Goal: Task Accomplishment & Management: Use online tool/utility

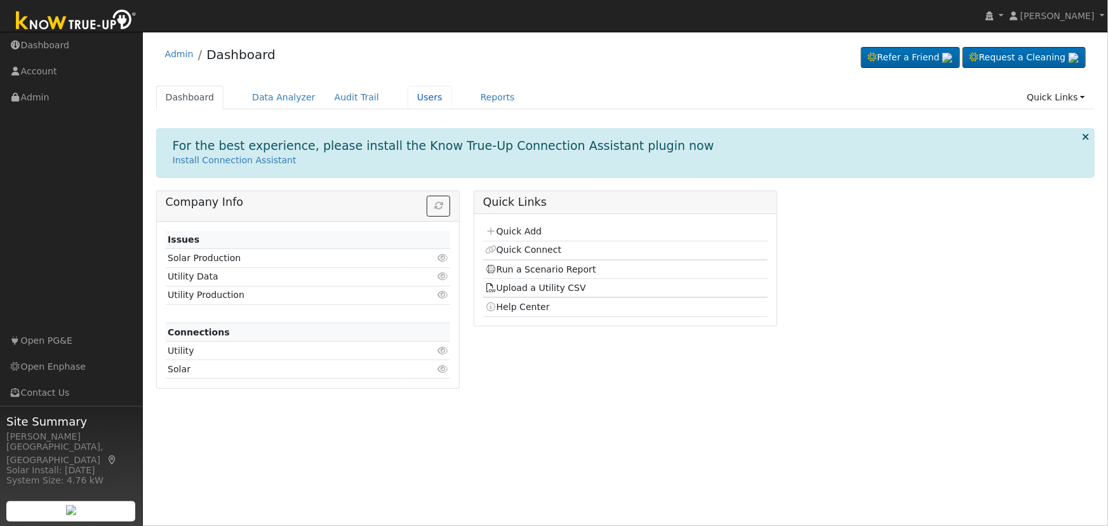
click at [408, 94] on link "Users" at bounding box center [430, 97] width 44 height 23
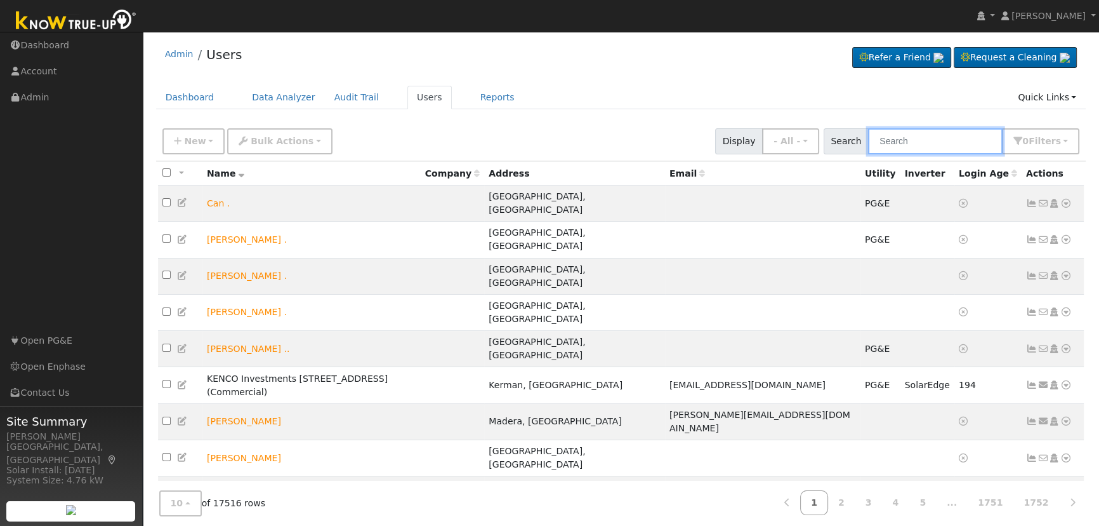
drag, startPoint x: 953, startPoint y: 152, endPoint x: 955, endPoint y: 145, distance: 7.2
click at [953, 152] on input "text" at bounding box center [935, 141] width 135 height 26
paste input "Jeff Melendez"
type input "Jeff Melendez"
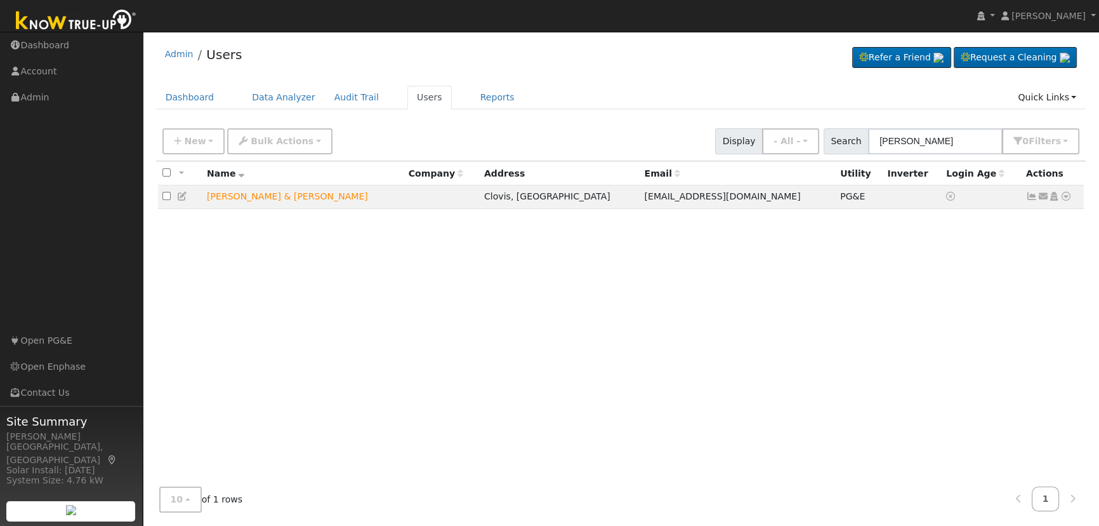
click at [1066, 201] on icon at bounding box center [1066, 196] width 11 height 9
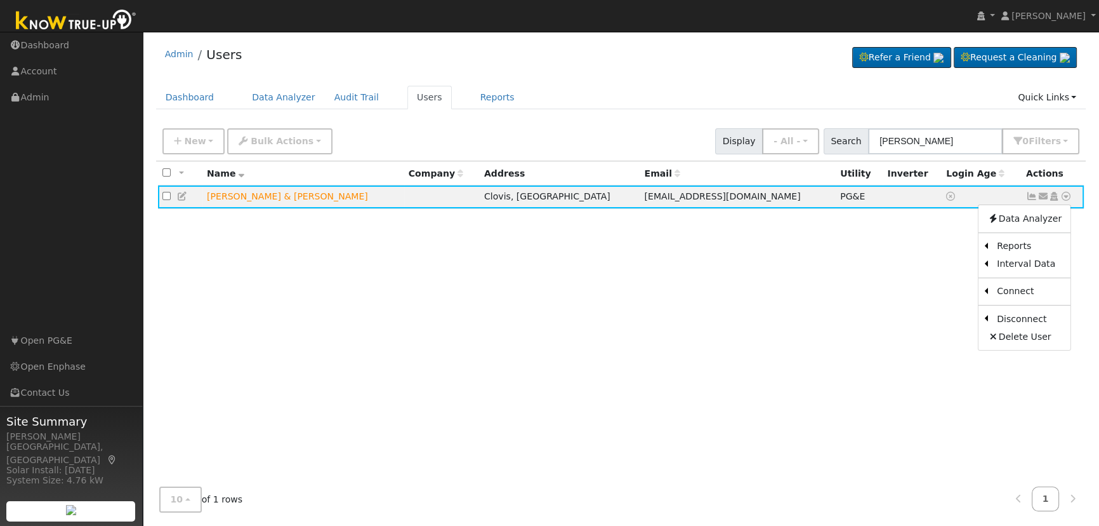
click at [0, 0] on link "Scenario" at bounding box center [0, 0] width 0 height 0
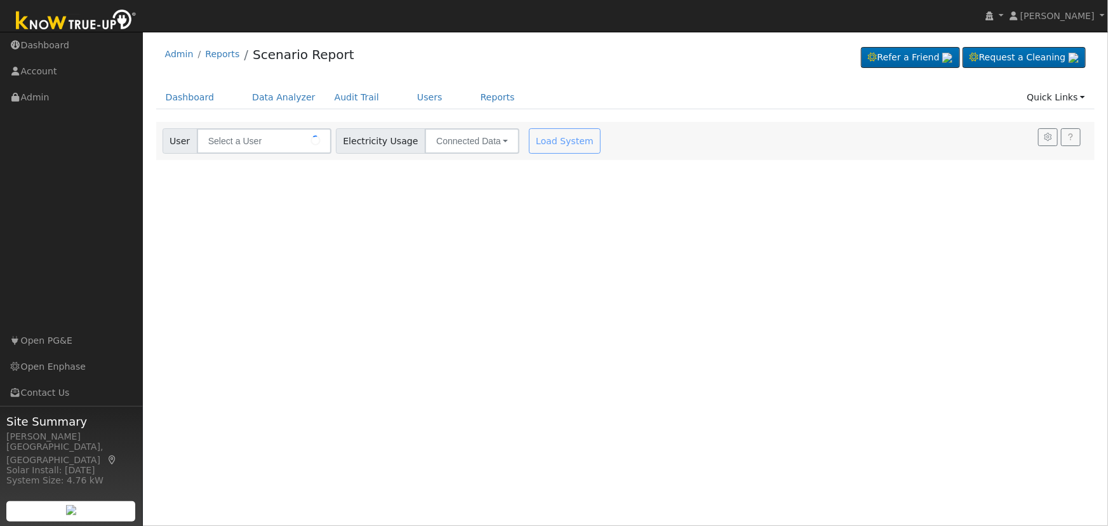
type input "[PERSON_NAME] & [PERSON_NAME]"
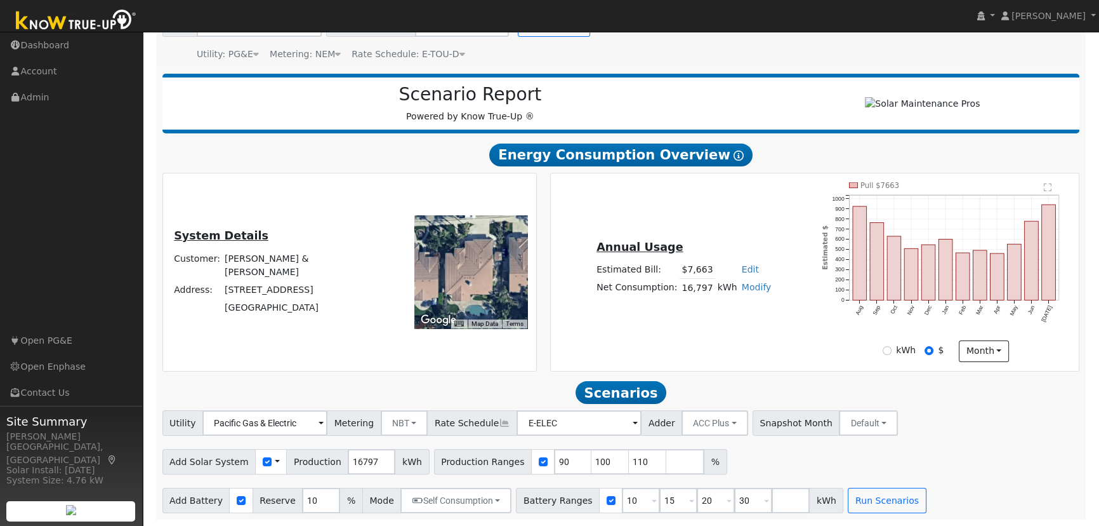
scroll to position [121, 0]
click at [554, 463] on input "90" at bounding box center [573, 461] width 38 height 25
type input "100"
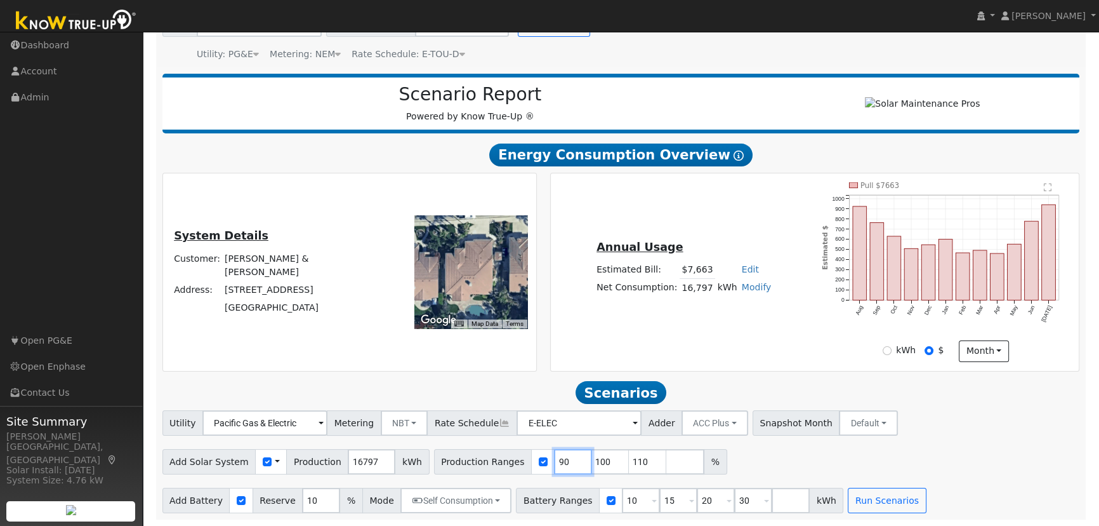
type input "110"
click at [554, 463] on input "100" at bounding box center [573, 461] width 38 height 25
type input "110"
click at [554, 463] on input "110" at bounding box center [573, 461] width 38 height 25
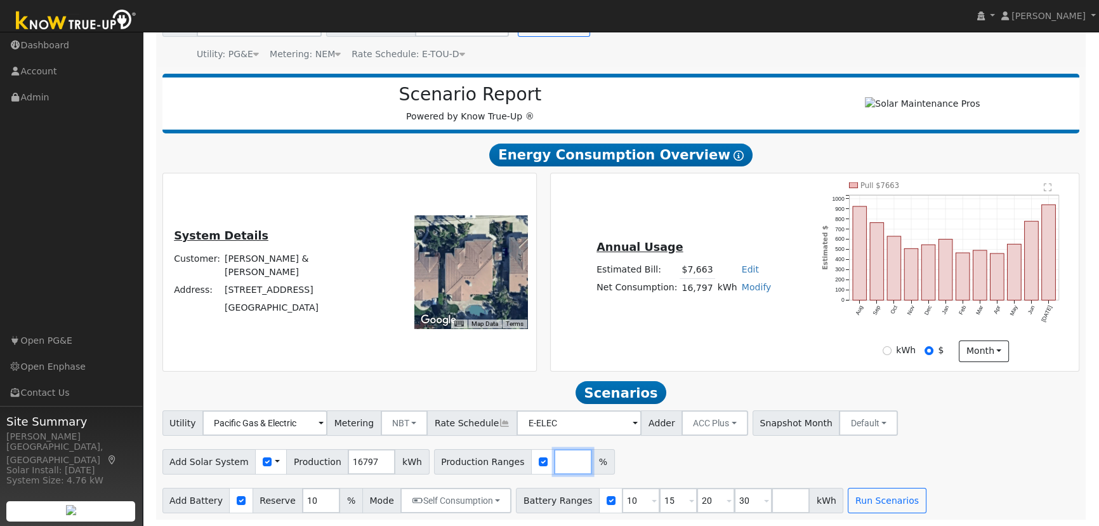
click at [554, 463] on input "number" at bounding box center [573, 461] width 38 height 25
type input "109.82"
click at [307, 496] on input "10" at bounding box center [321, 499] width 38 height 25
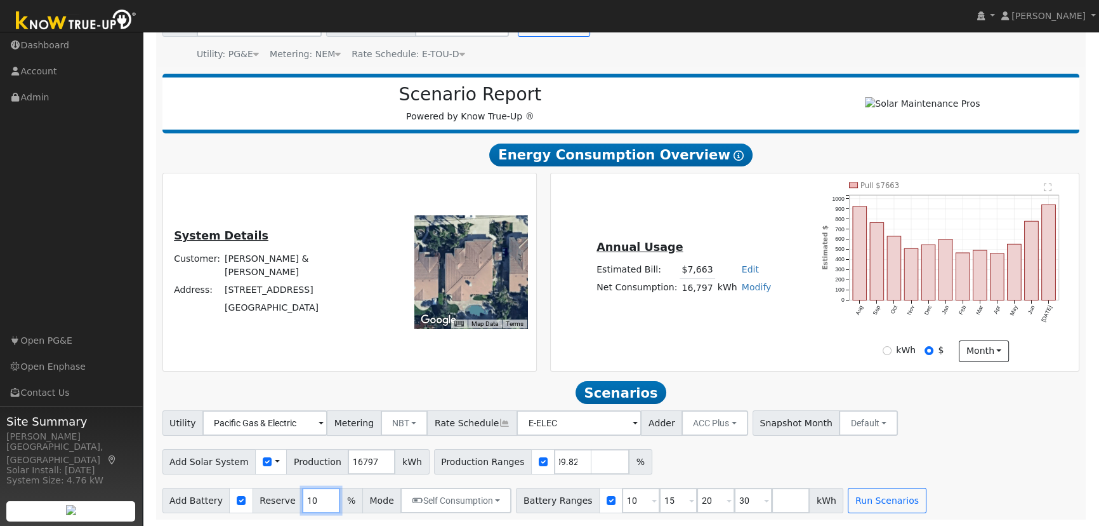
scroll to position [0, 0]
click at [307, 496] on input "10" at bounding box center [321, 499] width 38 height 25
type input "20"
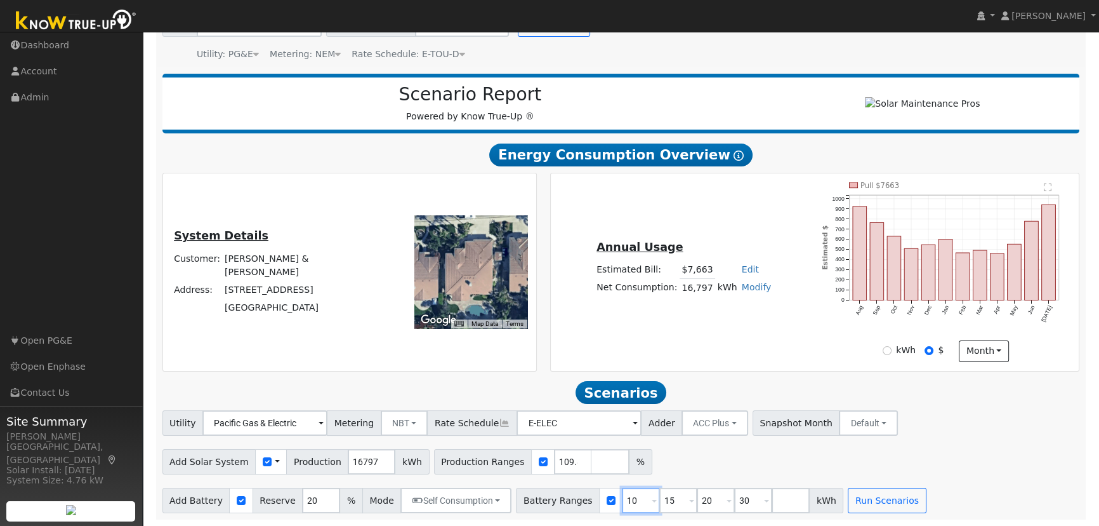
click at [622, 501] on input "10" at bounding box center [641, 499] width 38 height 25
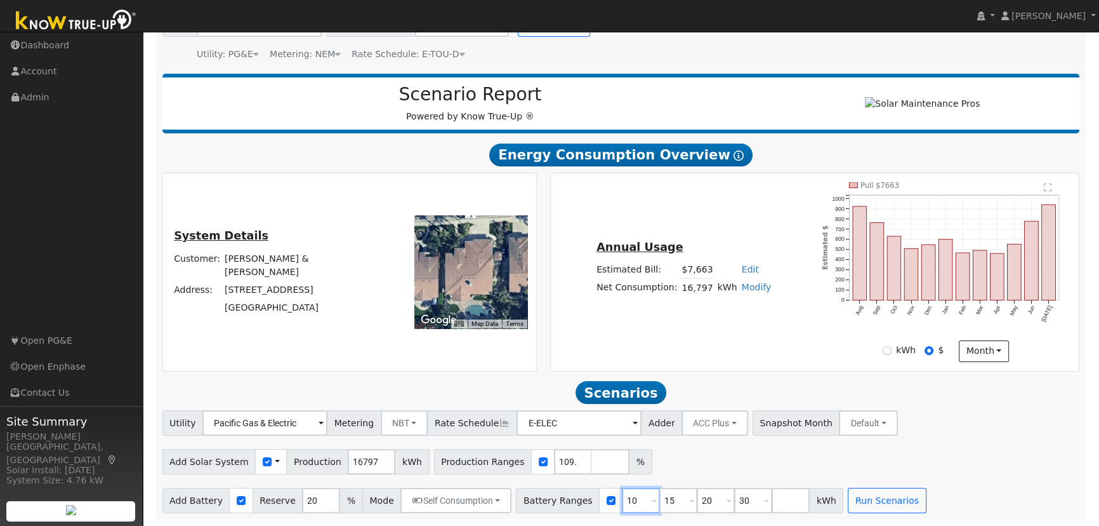
type input "15"
type input "20"
type input "30"
click at [622, 501] on input "15" at bounding box center [641, 499] width 38 height 25
type input "20"
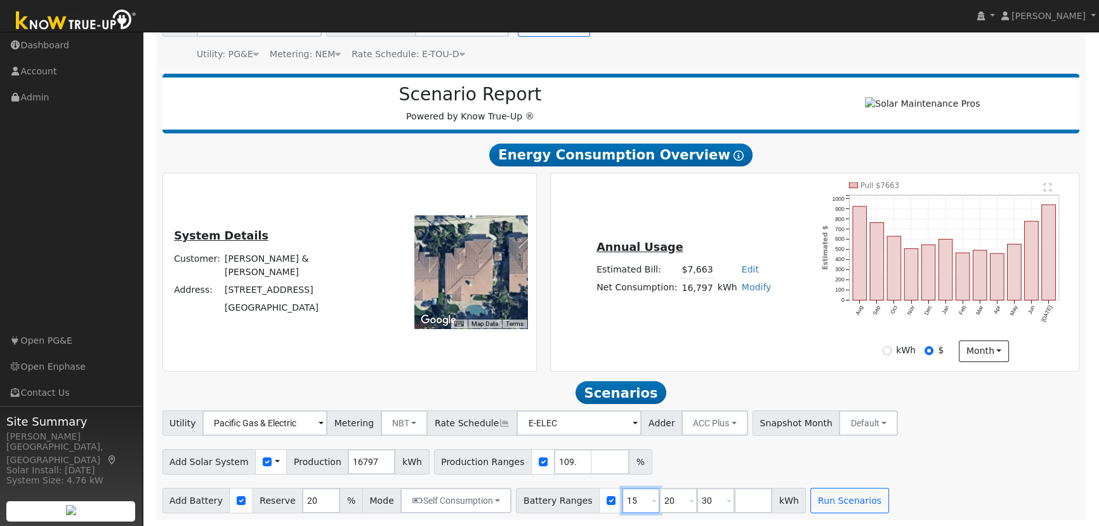
type input "30"
click at [622, 501] on input "20" at bounding box center [641, 499] width 38 height 25
type input "30"
click at [622, 501] on input "30" at bounding box center [641, 499] width 38 height 25
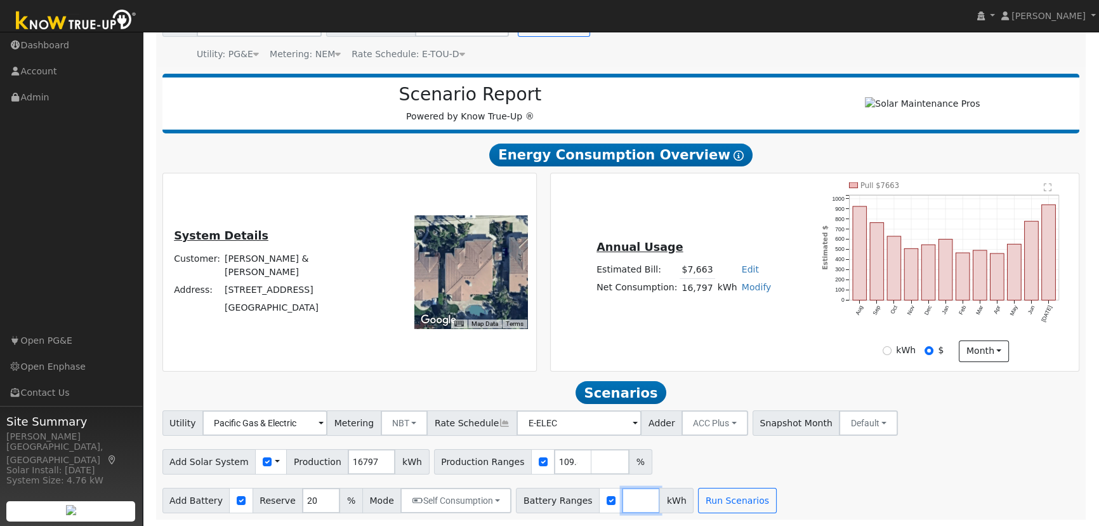
click at [622, 501] on input "number" at bounding box center [641, 499] width 38 height 25
type input "10"
click at [622, 508] on input "10" at bounding box center [641, 499] width 38 height 25
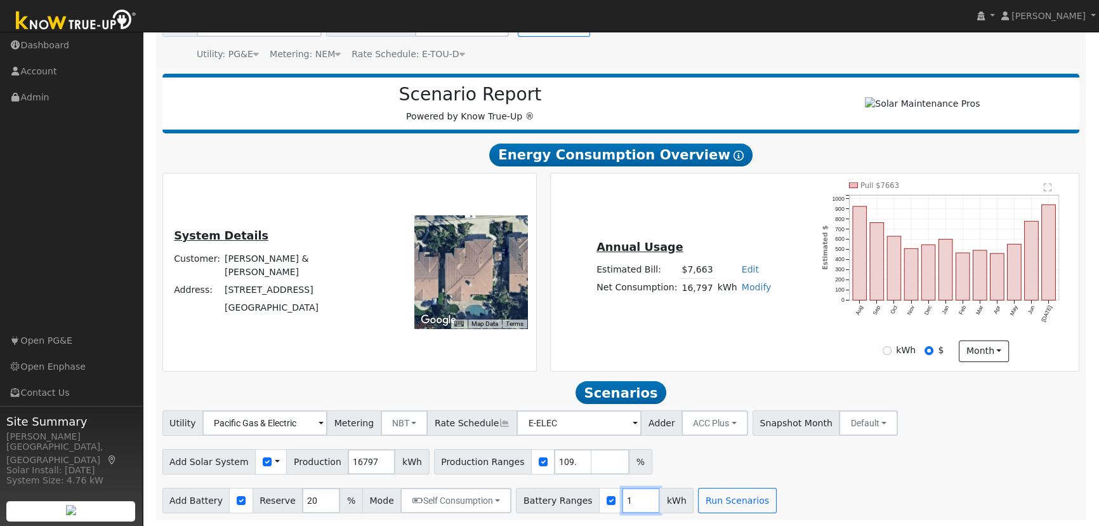
type input "10"
click at [757, 505] on button "Run Scenarios" at bounding box center [775, 499] width 78 height 25
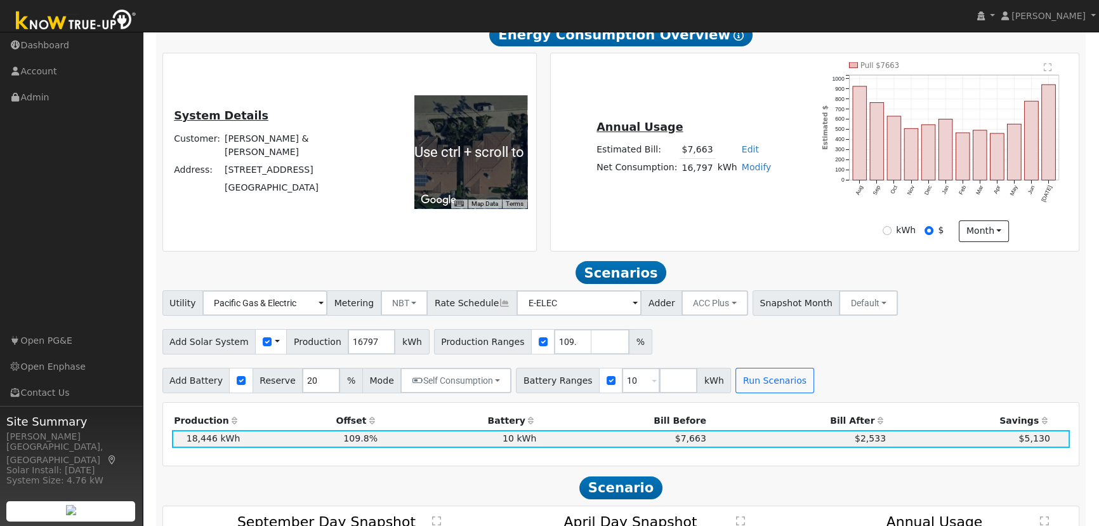
scroll to position [239, 0]
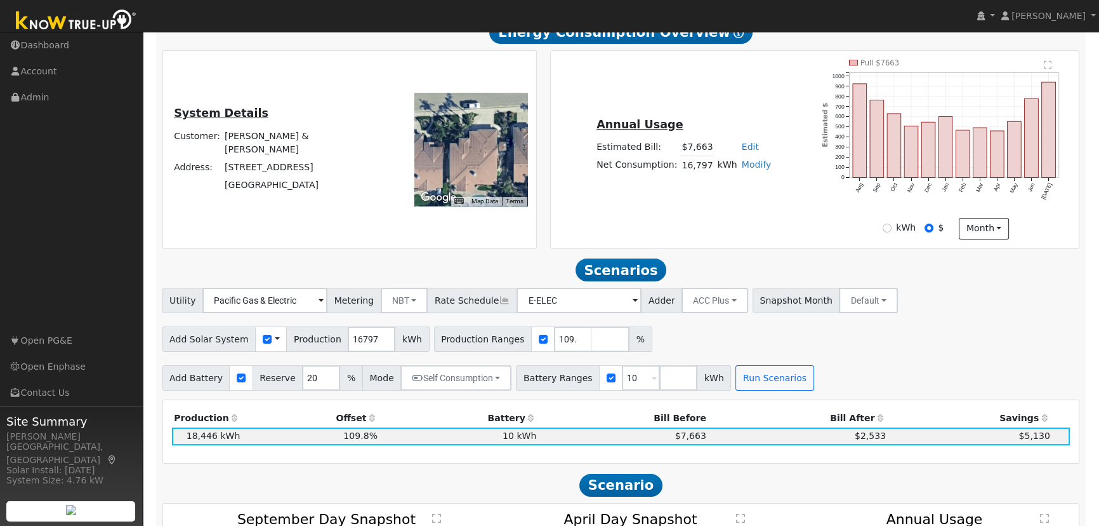
drag, startPoint x: 494, startPoint y: 171, endPoint x: 479, endPoint y: 170, distance: 15.3
click at [479, 171] on div at bounding box center [470, 149] width 113 height 113
click at [952, 323] on div "Utility Pacific Gas & Electric Metering NBT NEM NBT Rate Schedule E-ELEC Adder …" at bounding box center [621, 339] width 931 height 103
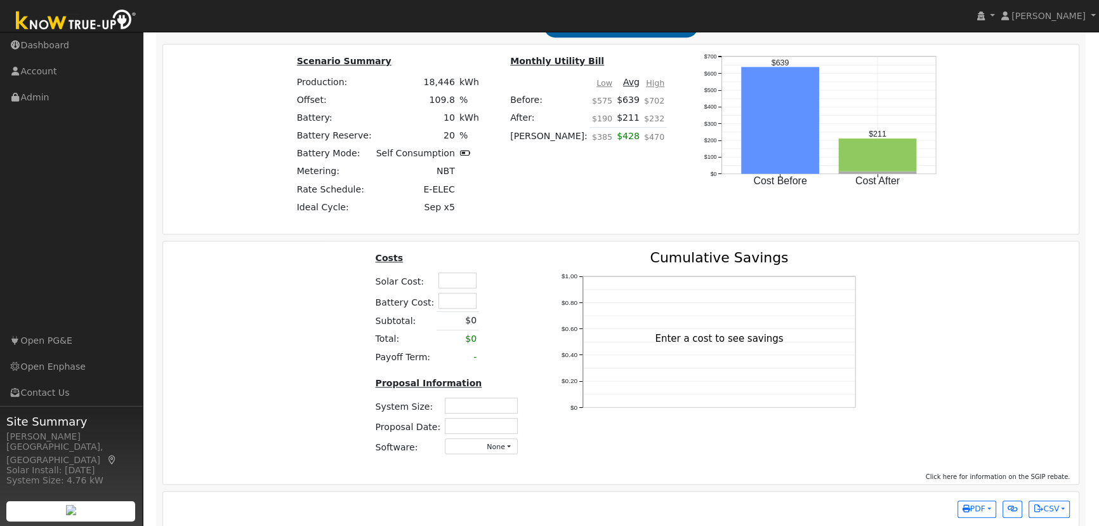
scroll to position [984, 0]
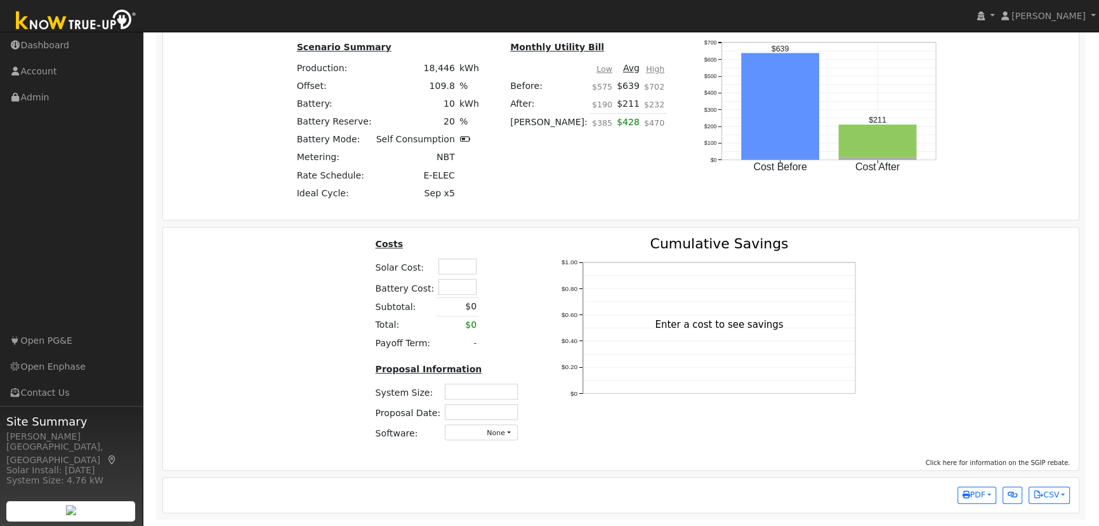
click at [460, 273] on input "text" at bounding box center [458, 266] width 38 height 16
type input "$64,000"
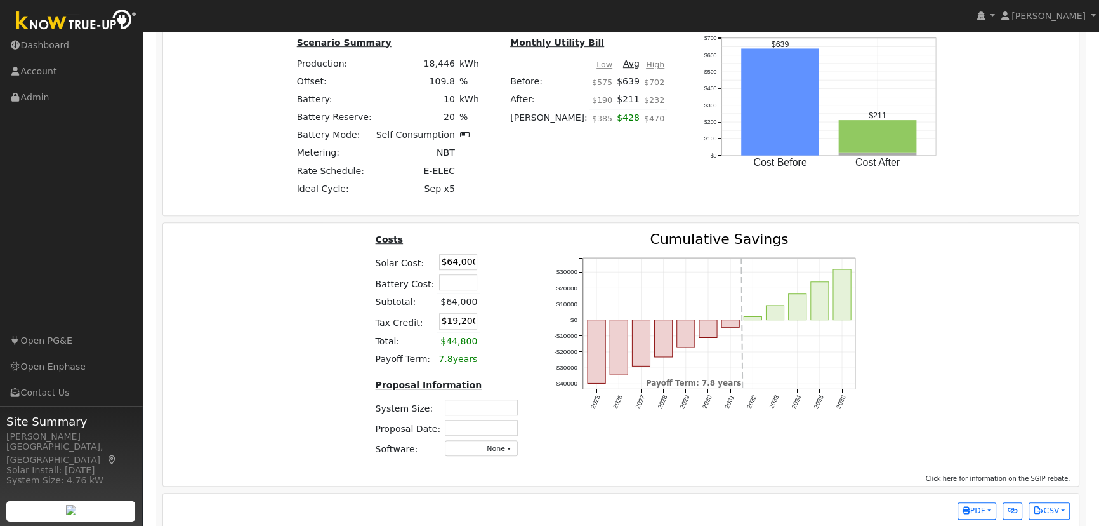
click at [461, 289] on input "text" at bounding box center [458, 282] width 38 height 16
click at [458, 285] on input "2825" at bounding box center [458, 282] width 38 height 16
type input "$28,500"
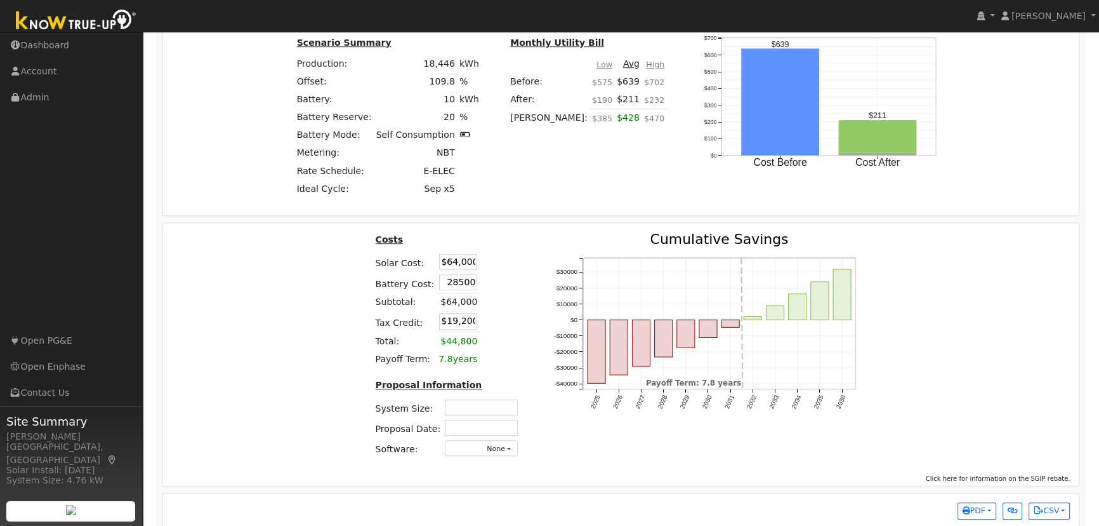
type input "$27,750"
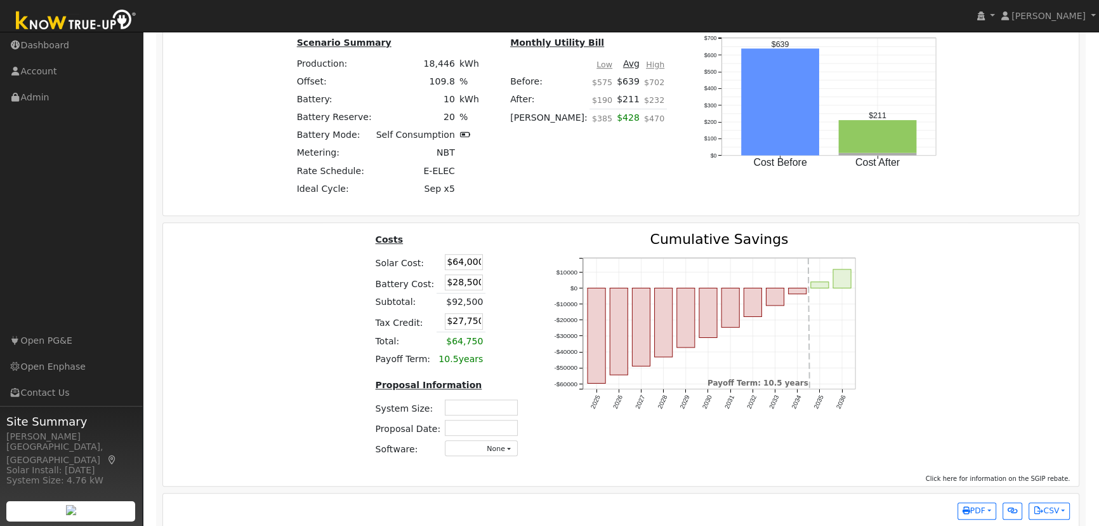
click at [503, 291] on table "Costs Solar Cost: $64,000 Battery Cost: $28,500 Subtotal: $92,500 Tax Credit: $…" at bounding box center [449, 300] width 152 height 136
click at [462, 264] on input "$64,000" at bounding box center [464, 262] width 38 height 16
type input "$44,000"
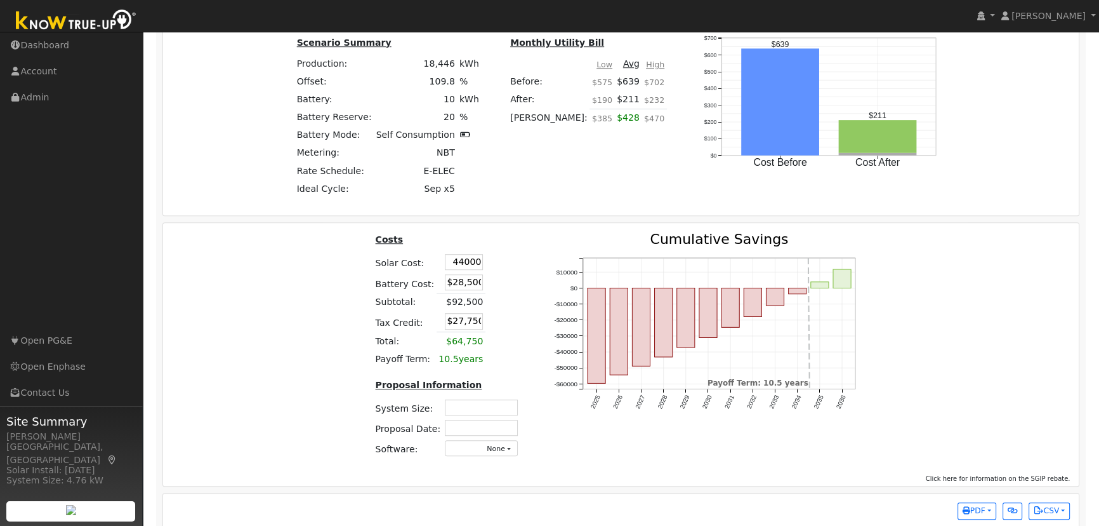
type input "$21,750"
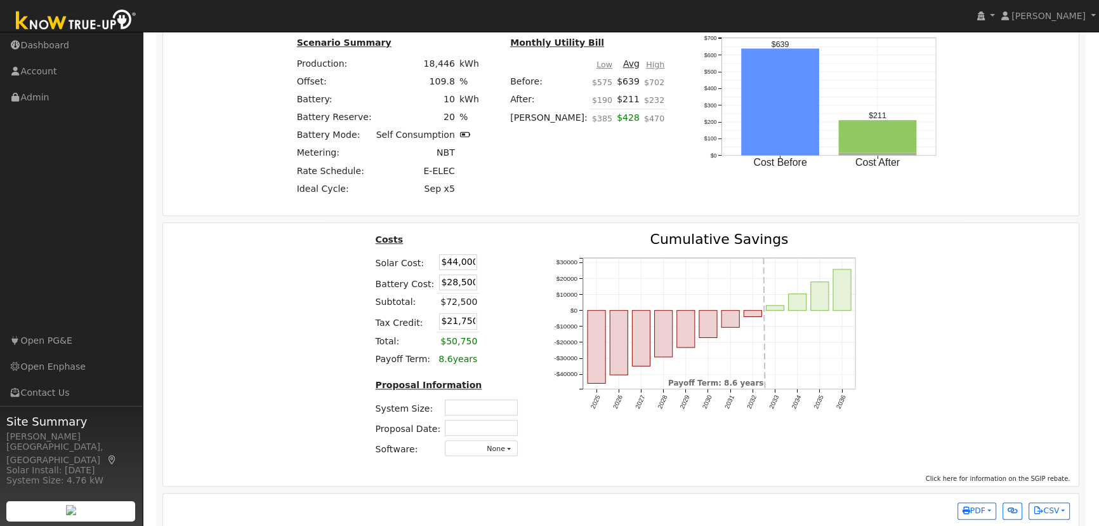
click at [504, 272] on table "Costs Solar Cost: $44,000 Battery Cost: $28,500 Subtotal: $72,500 Tax Credit: $…" at bounding box center [449, 300] width 152 height 136
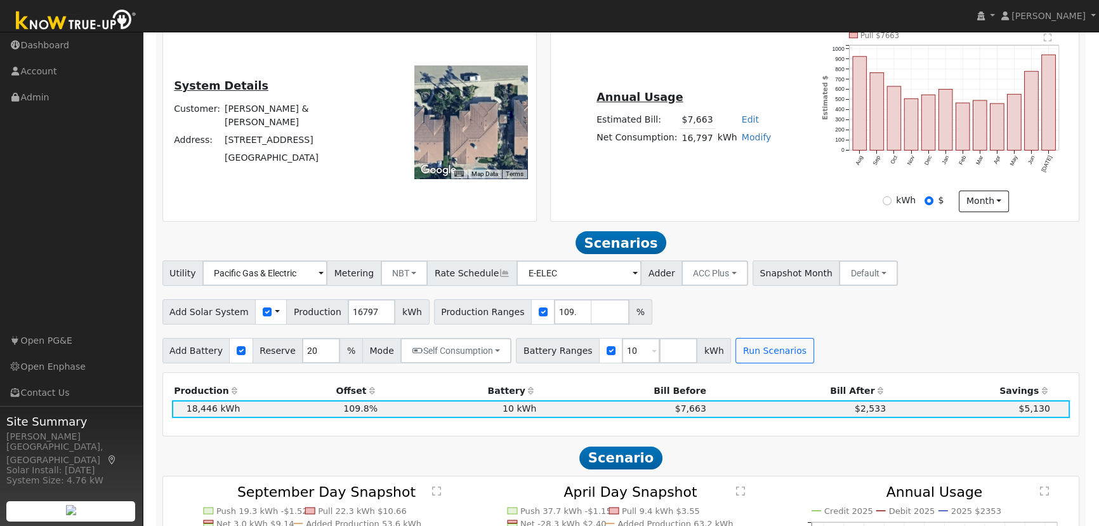
scroll to position [346, 0]
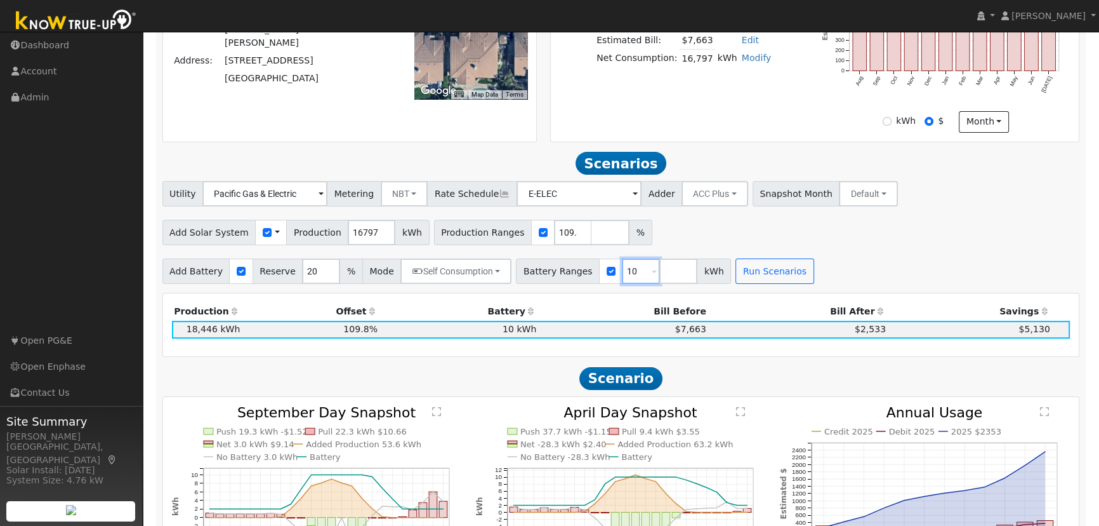
click at [622, 277] on input "10" at bounding box center [641, 270] width 38 height 25
click at [622, 276] on input "10" at bounding box center [641, 270] width 38 height 25
type input "27"
click at [739, 275] on button "Run Scenarios" at bounding box center [775, 270] width 78 height 25
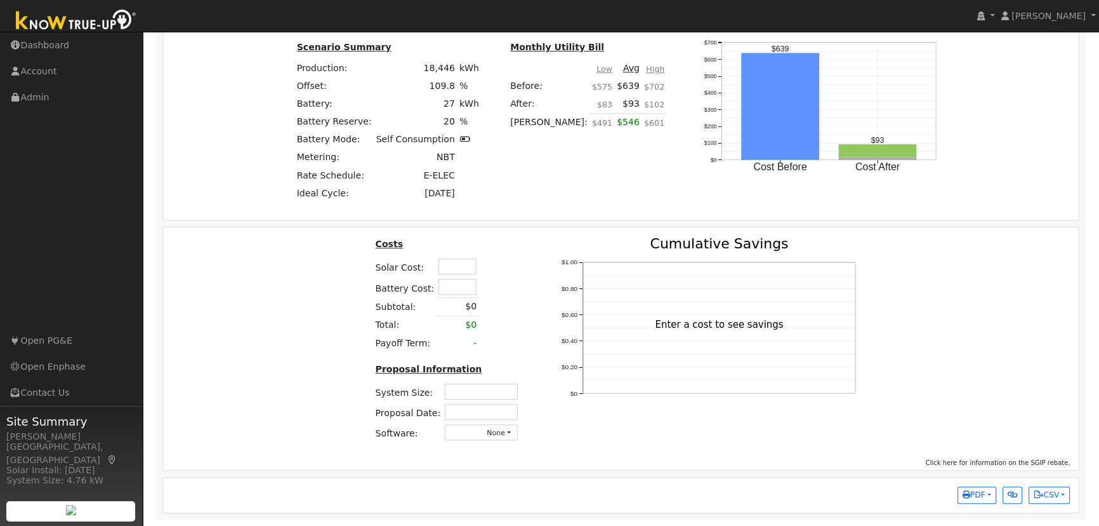
scroll to position [984, 0]
click at [454, 271] on input "text" at bounding box center [458, 266] width 38 height 16
type input "$44,000"
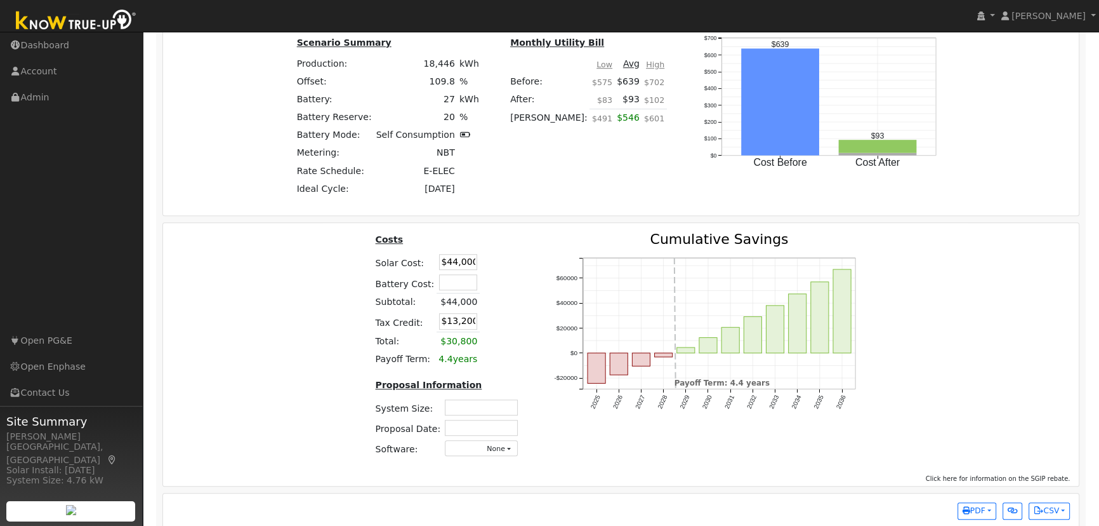
click at [457, 285] on input "text" at bounding box center [458, 282] width 38 height 16
type input "$28,500"
type input "$21,750"
click at [489, 289] on td at bounding box center [491, 282] width 22 height 21
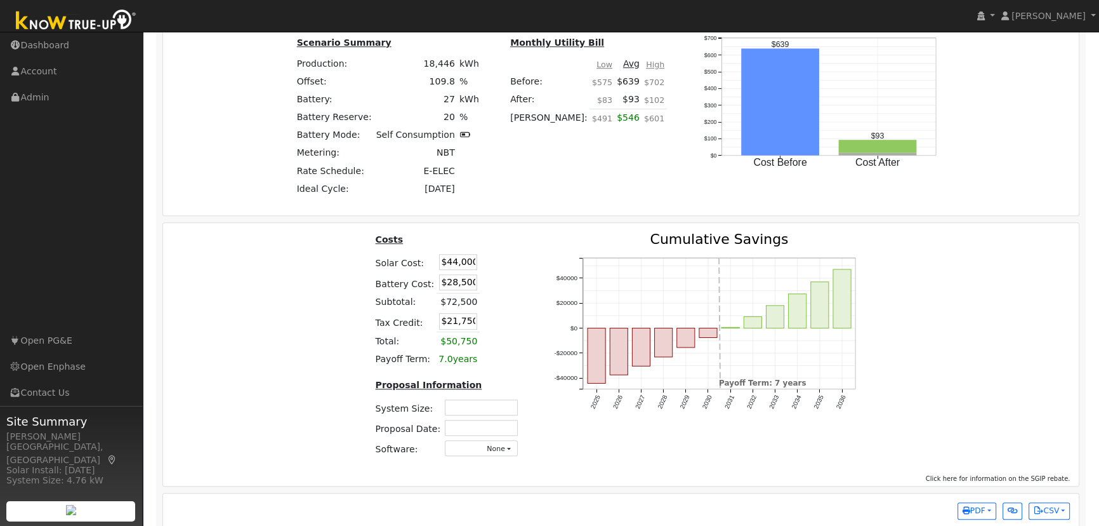
click at [482, 397] on td "Proposal Information" at bounding box center [449, 387] width 152 height 20
click at [479, 411] on input "text" at bounding box center [481, 407] width 73 height 16
type input "14.35"
click at [476, 428] on input "text" at bounding box center [481, 428] width 73 height 16
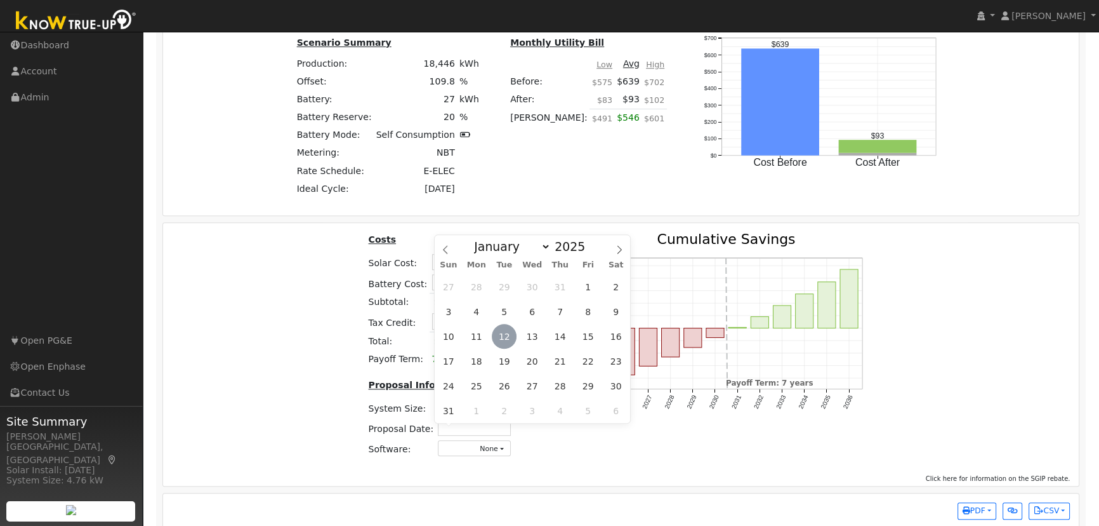
click at [505, 333] on span "12" at bounding box center [504, 336] width 25 height 25
type input "[DATE]"
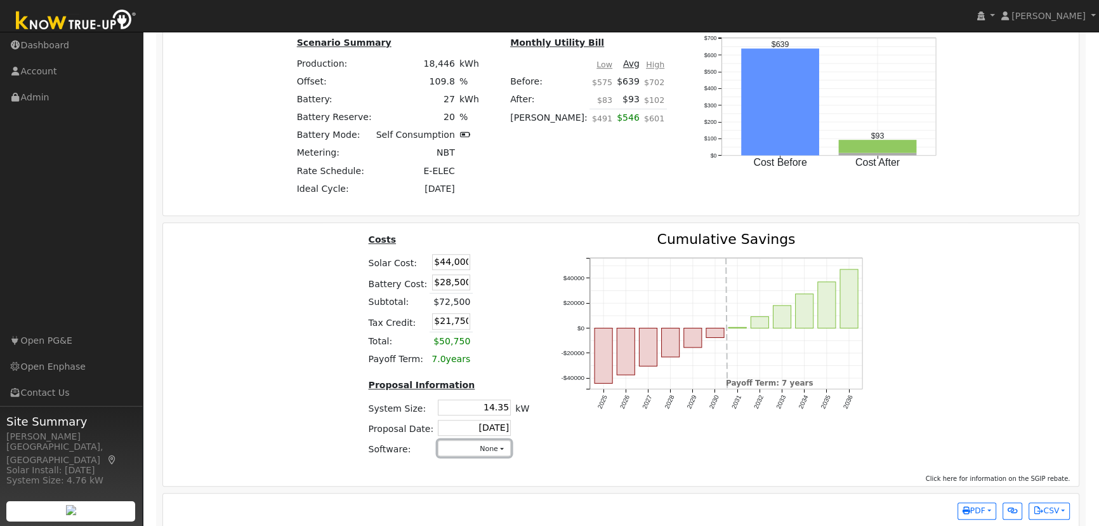
drag, startPoint x: 490, startPoint y: 450, endPoint x: 493, endPoint y: 441, distance: 9.9
click at [490, 451] on button "None" at bounding box center [474, 448] width 73 height 16
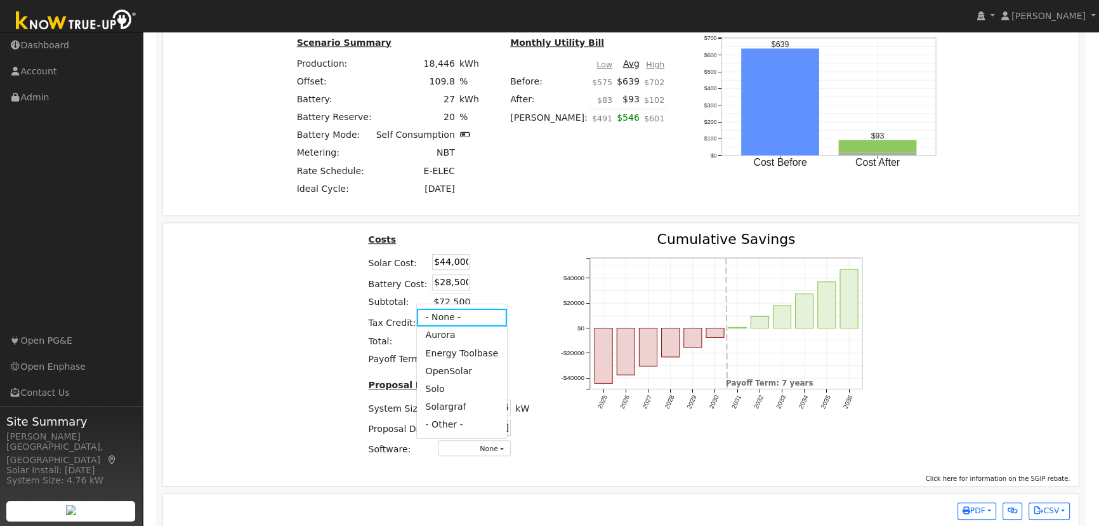
click at [456, 336] on link "Aurora" at bounding box center [461, 335] width 91 height 18
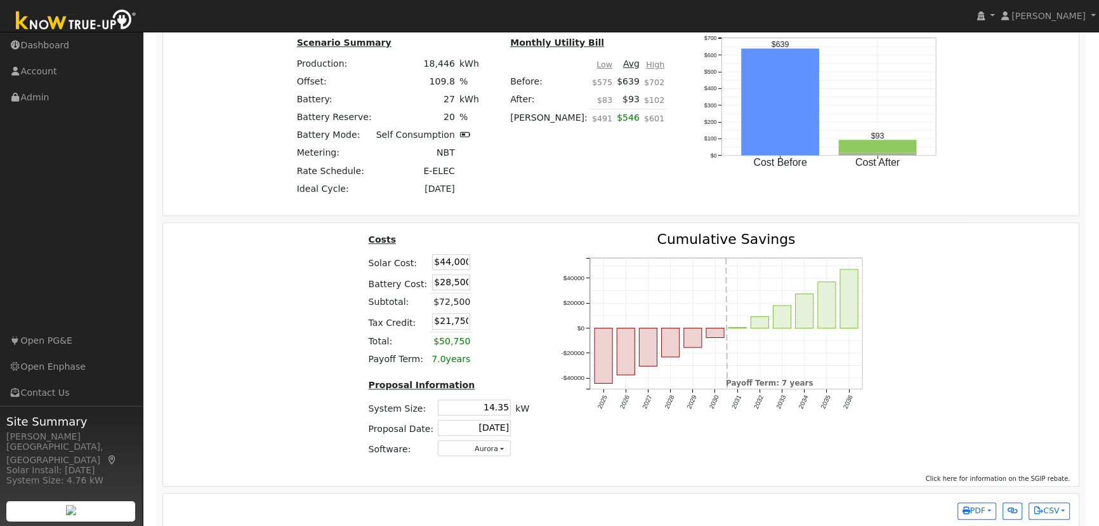
click at [999, 346] on div "Costs Solar Cost: $44,000 Battery Cost: $28,500 Subtotal: $72,500 Tax Credit: $…" at bounding box center [621, 349] width 925 height 235
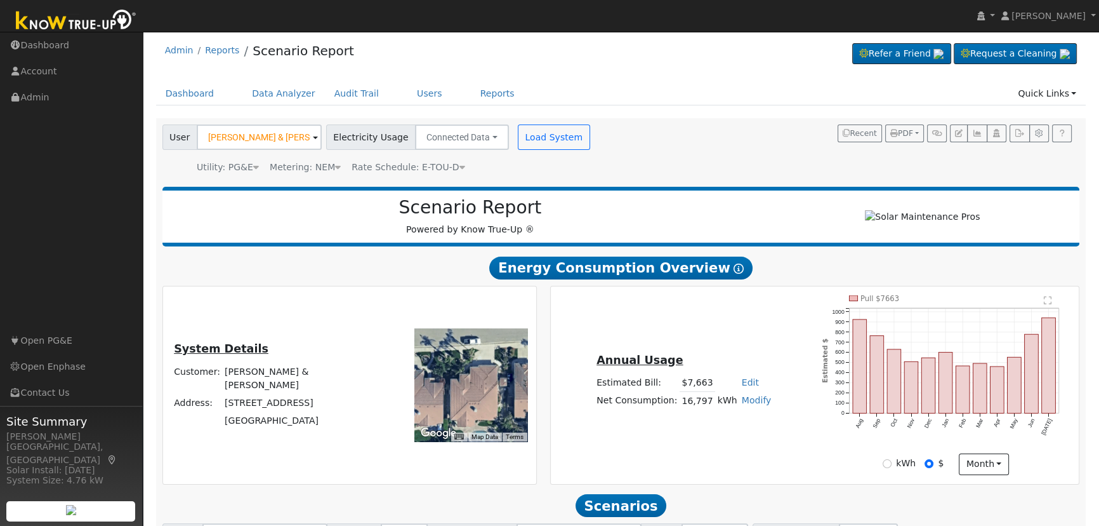
scroll to position [0, 0]
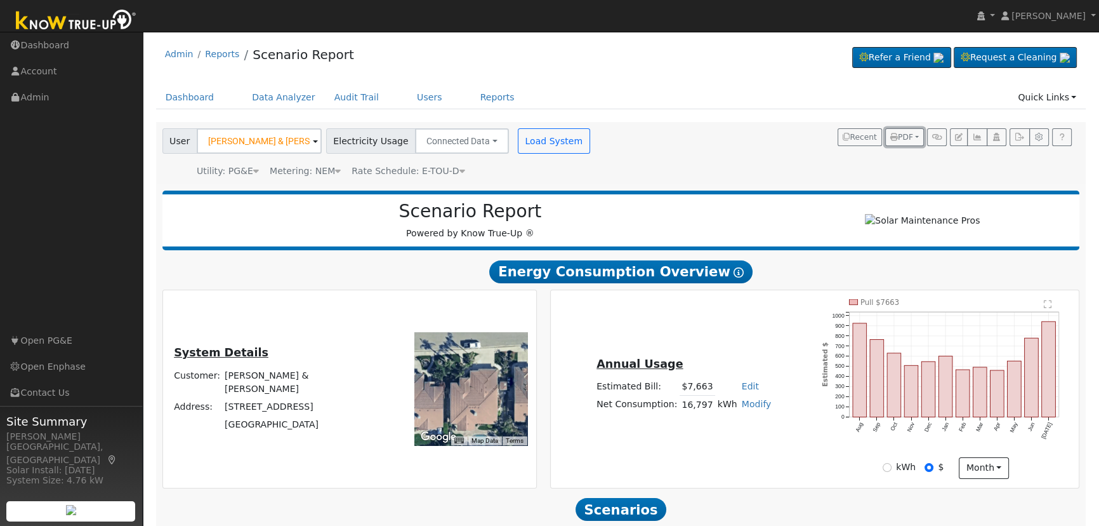
click at [909, 134] on span "PDF" at bounding box center [902, 137] width 23 height 9
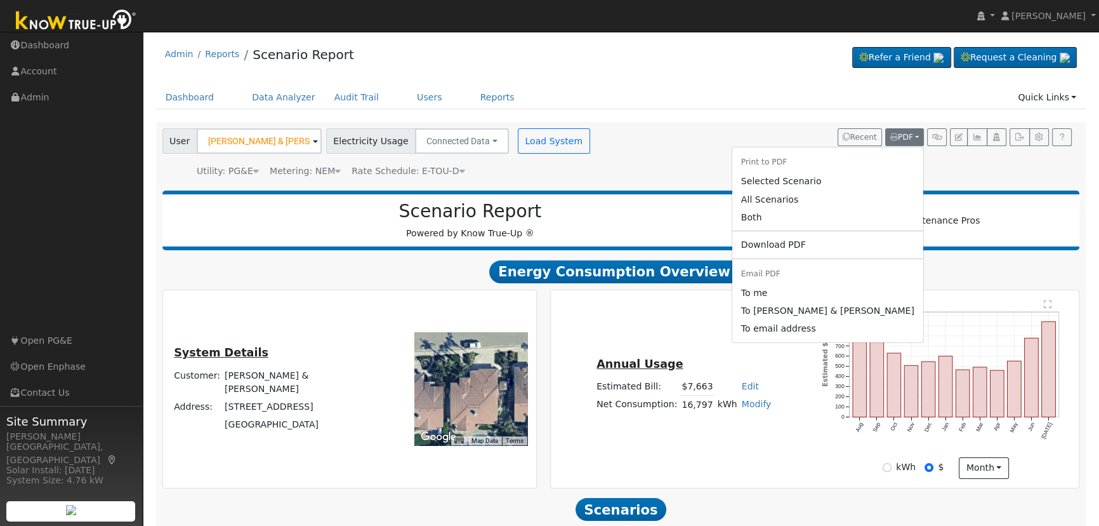
click at [843, 214] on link "Both" at bounding box center [827, 217] width 191 height 18
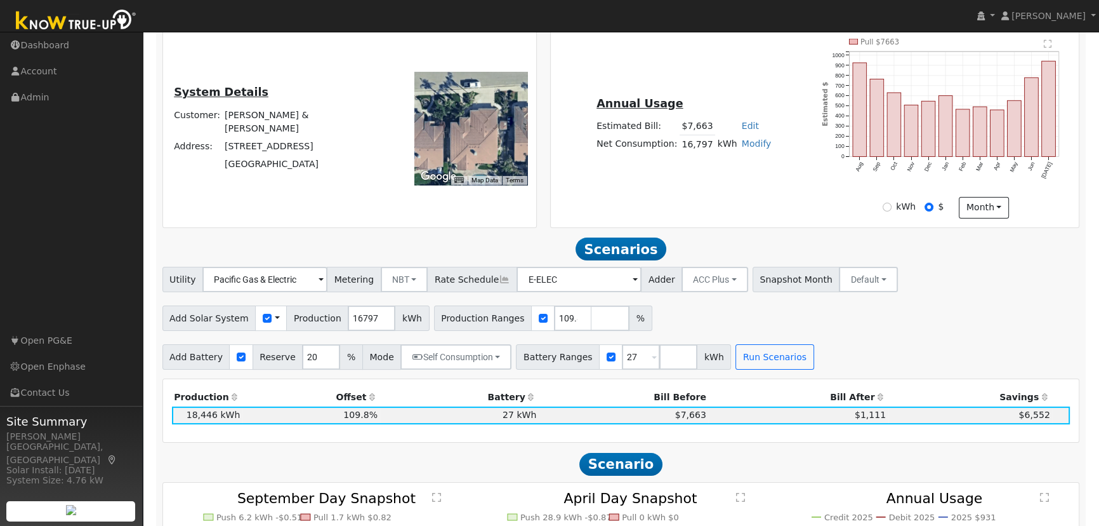
scroll to position [196, 0]
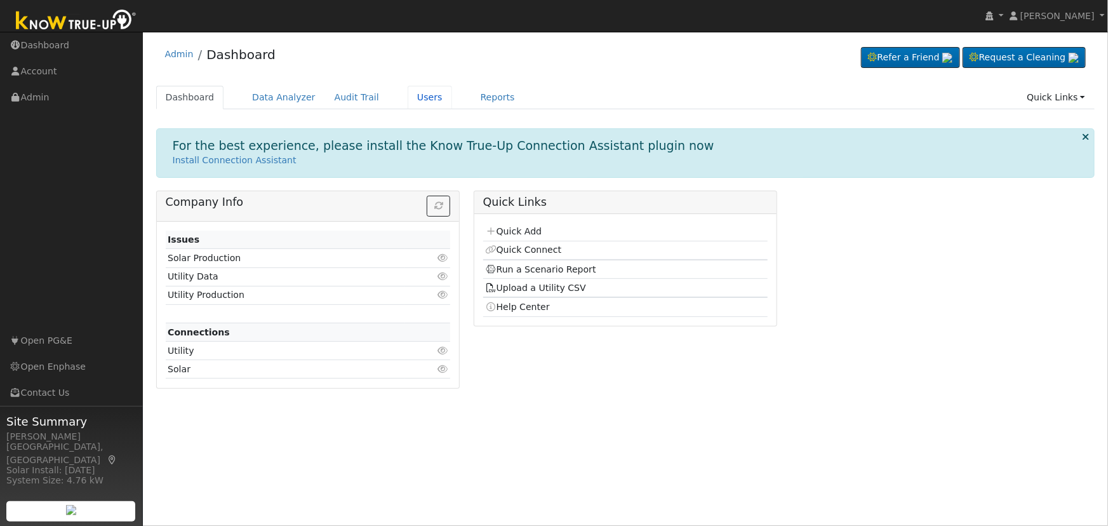
click at [408, 88] on link "Users" at bounding box center [430, 97] width 44 height 23
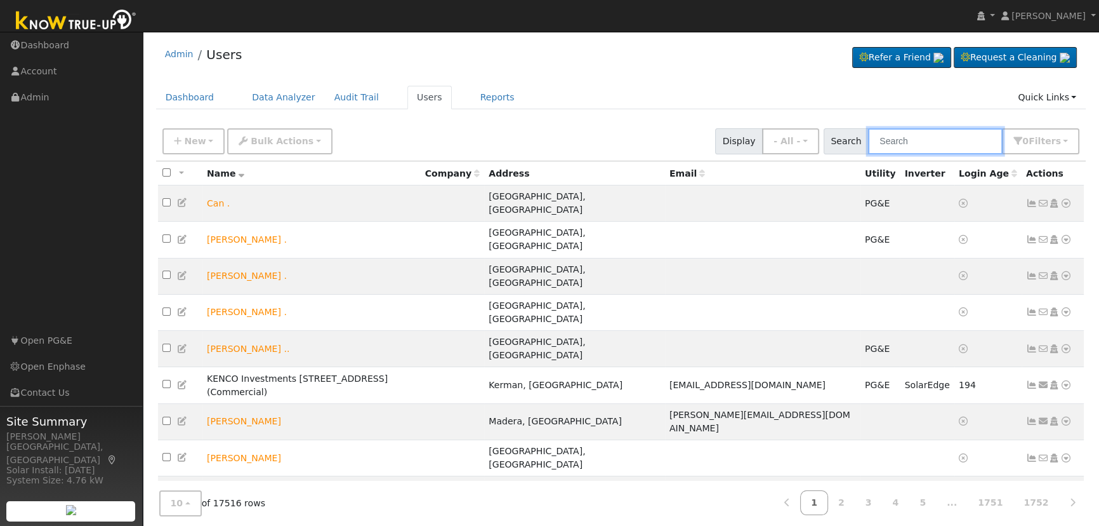
click at [917, 139] on input "text" at bounding box center [935, 141] width 135 height 26
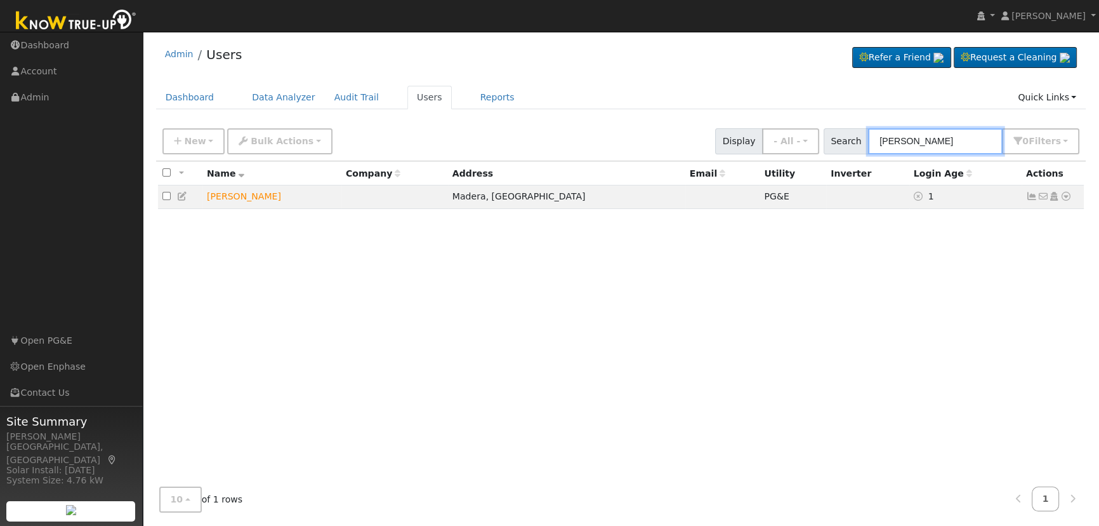
type input "sarah cas"
click at [1065, 200] on icon at bounding box center [1066, 196] width 11 height 9
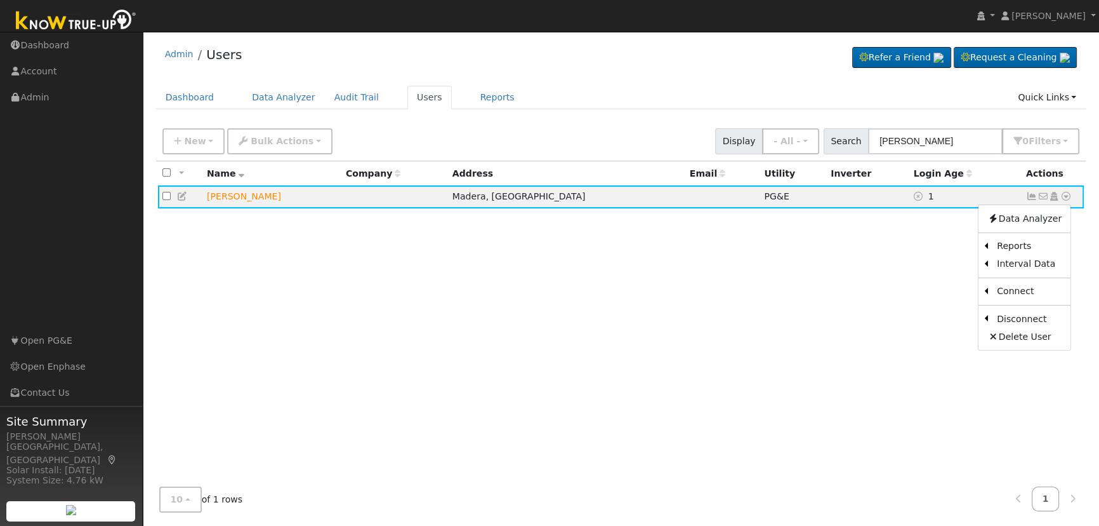
click at [0, 0] on link "Scenario" at bounding box center [0, 0] width 0 height 0
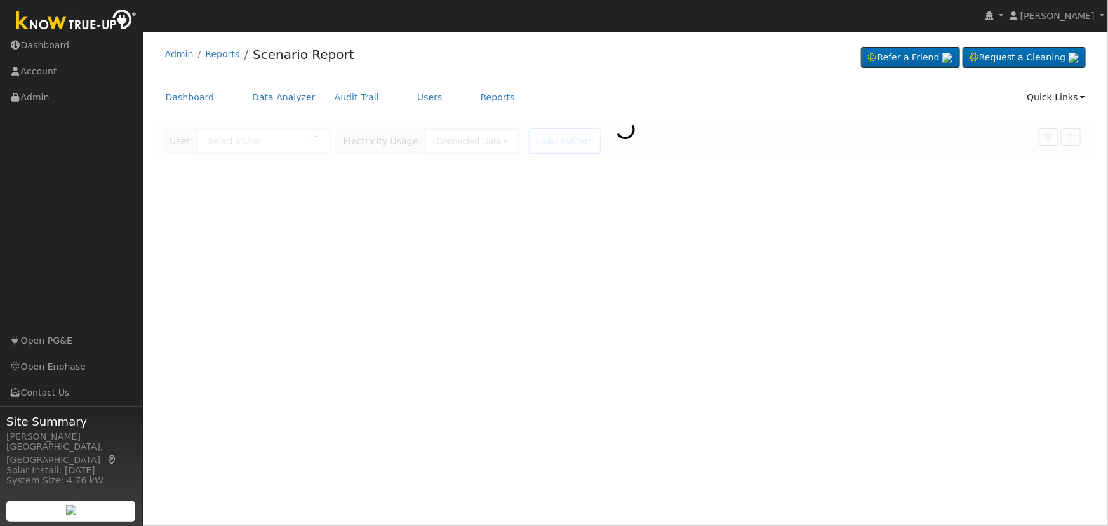
type input "[PERSON_NAME]"
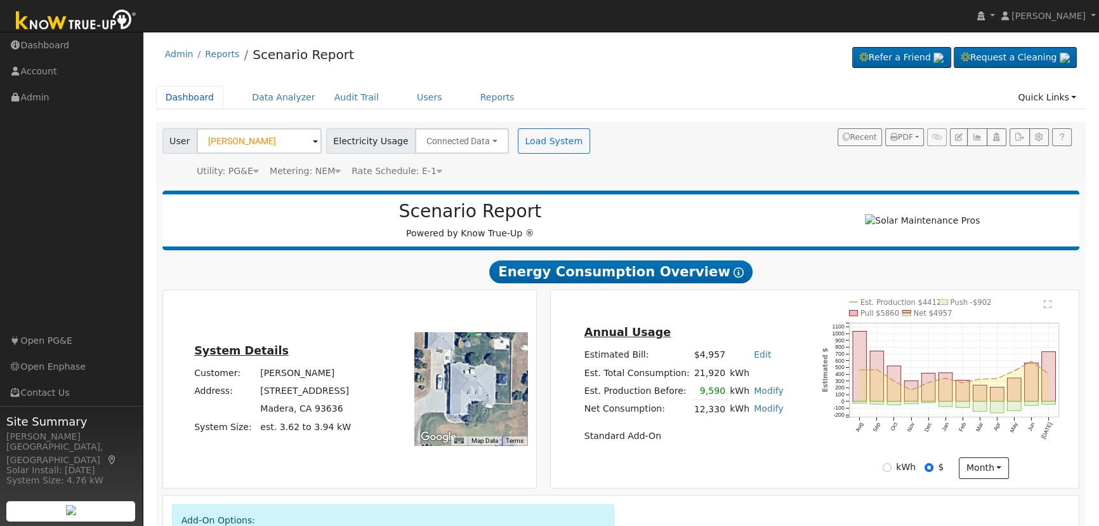
click at [184, 95] on link "Dashboard" at bounding box center [190, 97] width 68 height 23
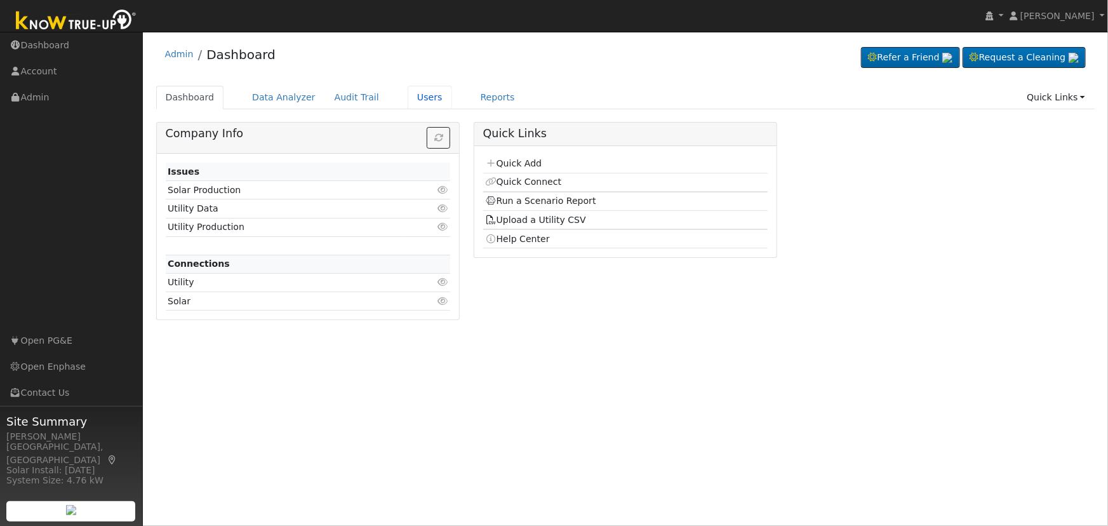
click at [408, 95] on link "Users" at bounding box center [430, 97] width 44 height 23
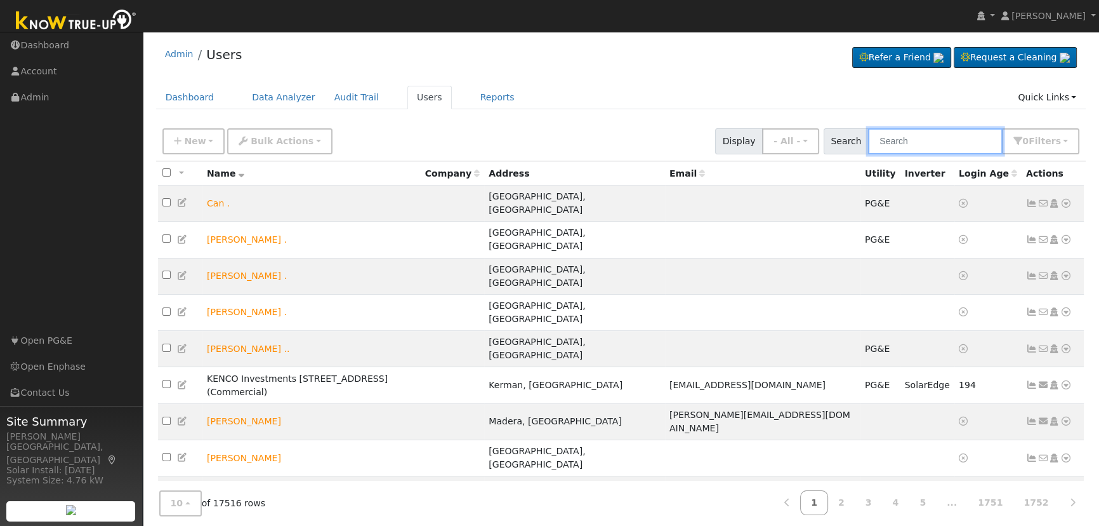
click at [915, 134] on input "text" at bounding box center [935, 141] width 135 height 26
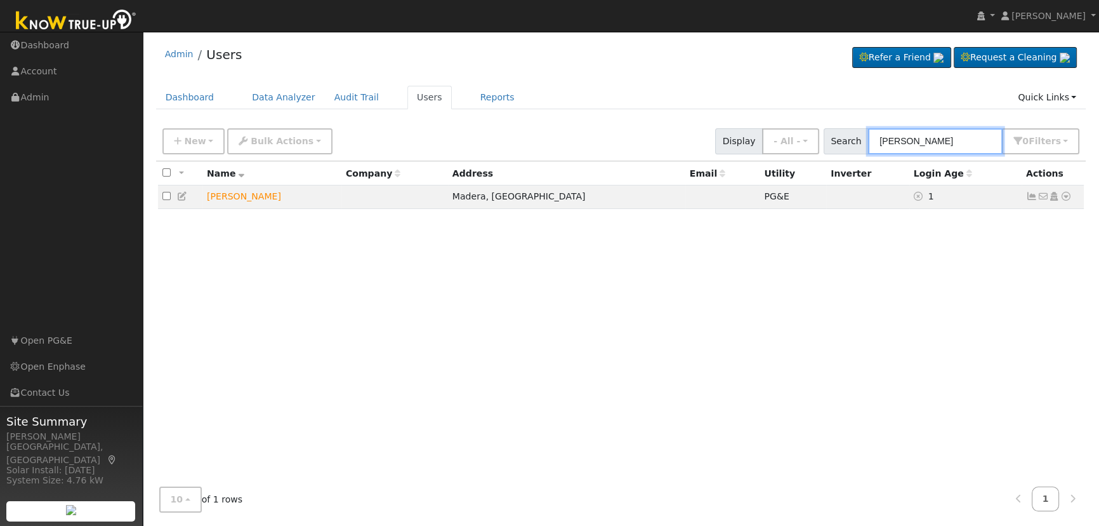
type input "sarah casteel"
click at [183, 199] on icon at bounding box center [182, 196] width 11 height 9
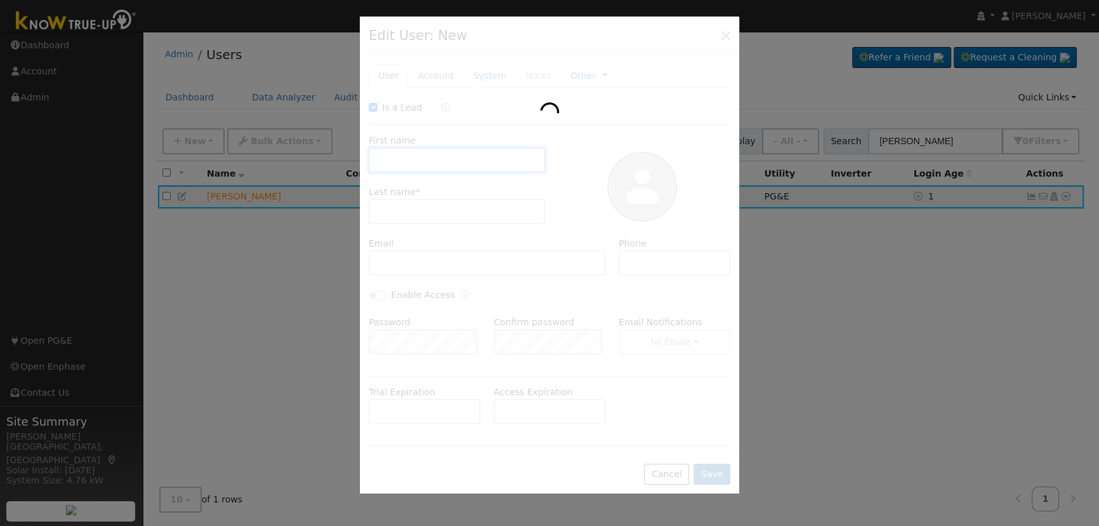
checkbox input "true"
type input "Sarah"
type input "Casteel"
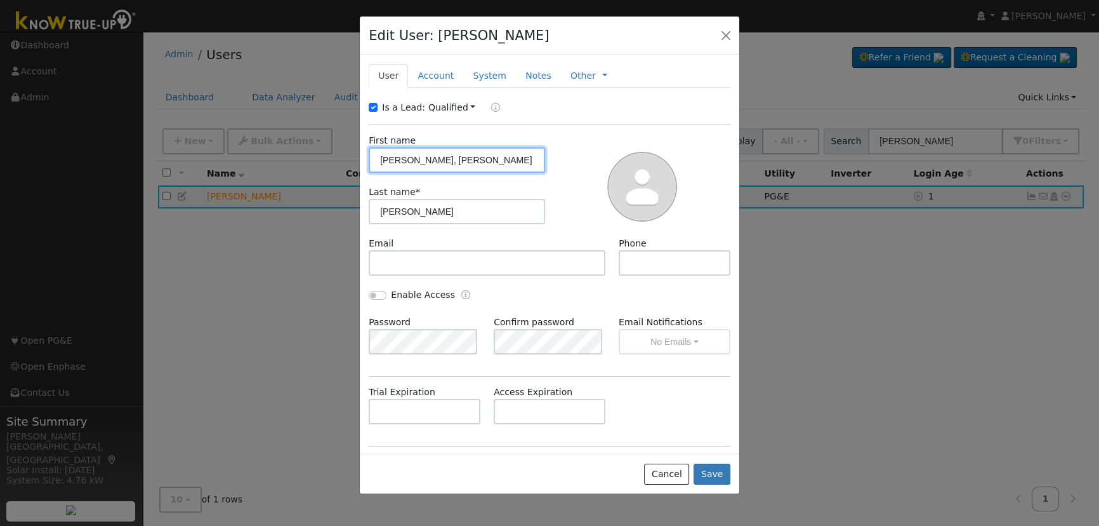
type input "Cameron, Sarah, Loretta"
click at [715, 476] on button "Save" at bounding box center [712, 474] width 37 height 22
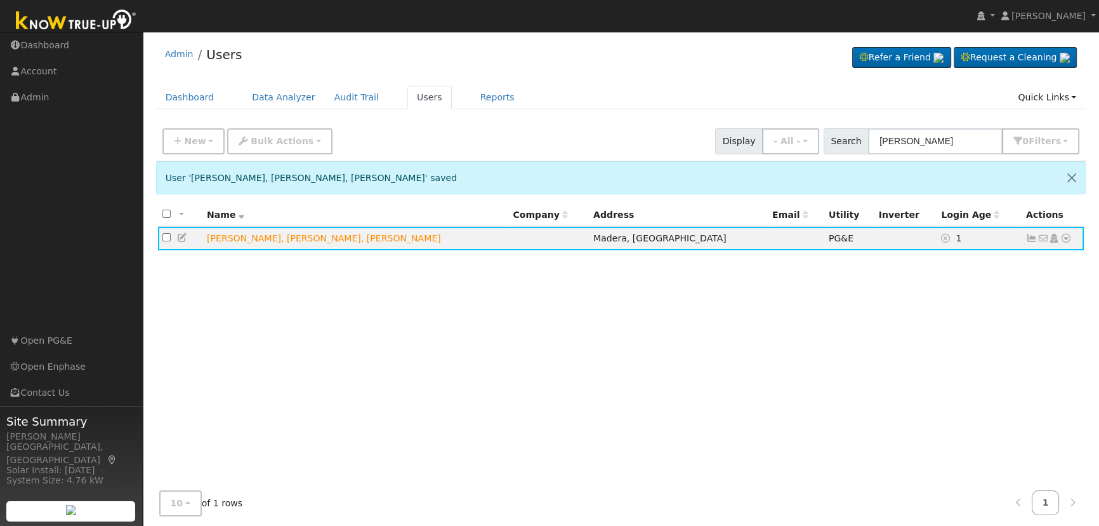
click at [1066, 240] on icon at bounding box center [1066, 238] width 11 height 9
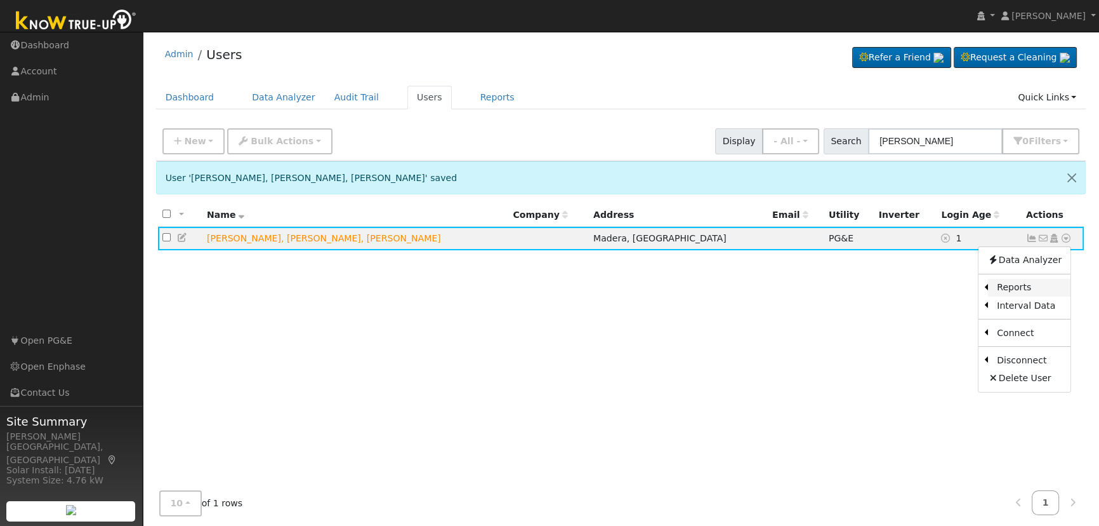
click at [1021, 282] on link "Reports" at bounding box center [1029, 288] width 83 height 18
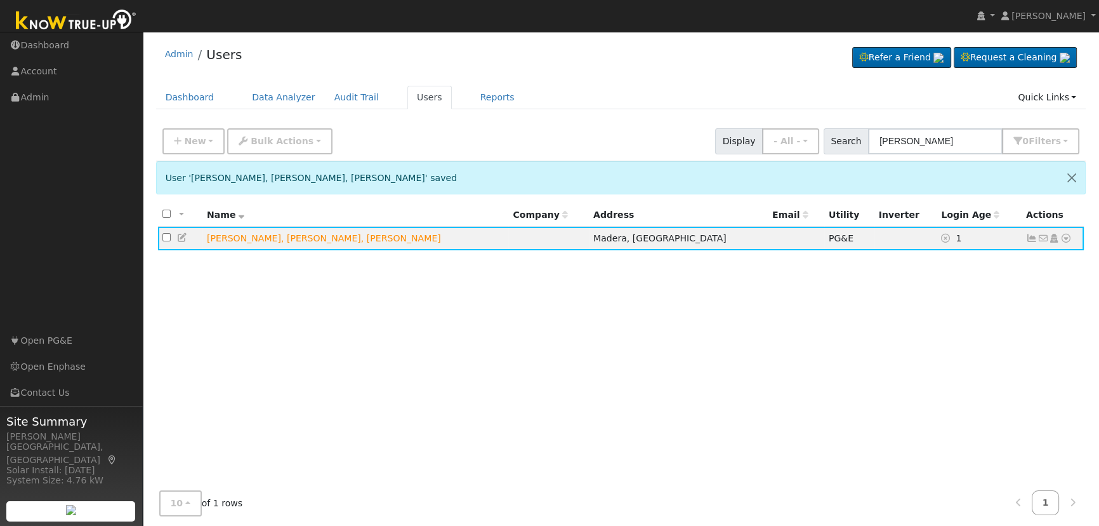
click at [1072, 241] on td "No email address Send Email... Copy a Link Reset Password Open Access Data Anal…" at bounding box center [1053, 238] width 63 height 23
click at [1066, 239] on icon at bounding box center [1066, 238] width 11 height 9
click at [0, 0] on link "Scenario" at bounding box center [0, 0] width 0 height 0
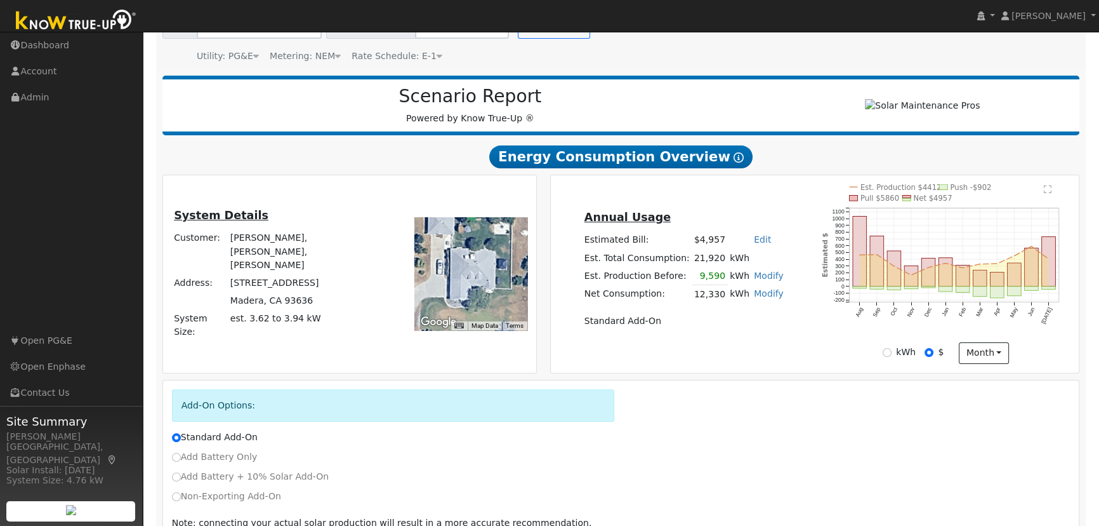
scroll to position [184, 0]
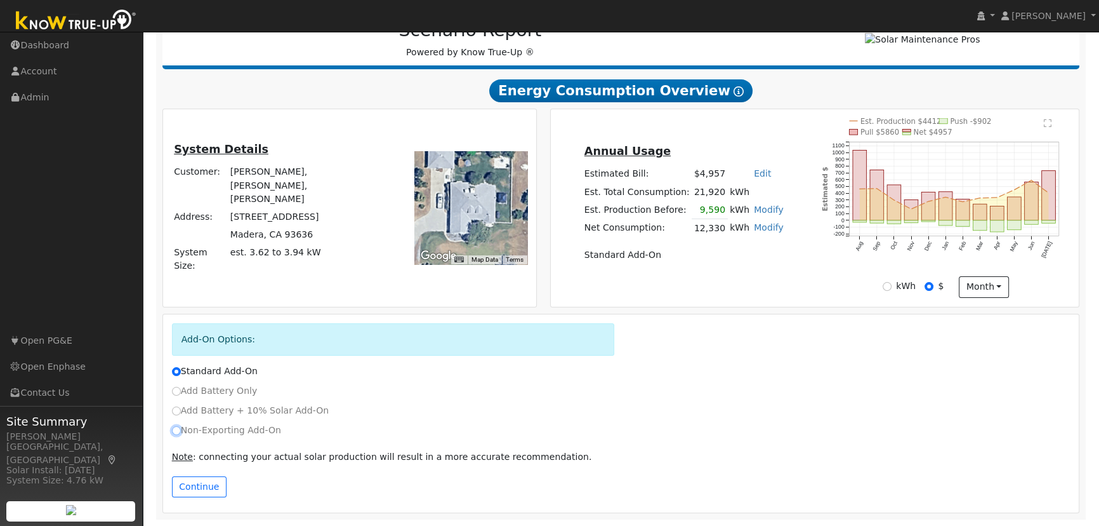
click at [175, 426] on input "Non-Exporting Add-On" at bounding box center [176, 430] width 9 height 9
radio input "true"
radio input "false"
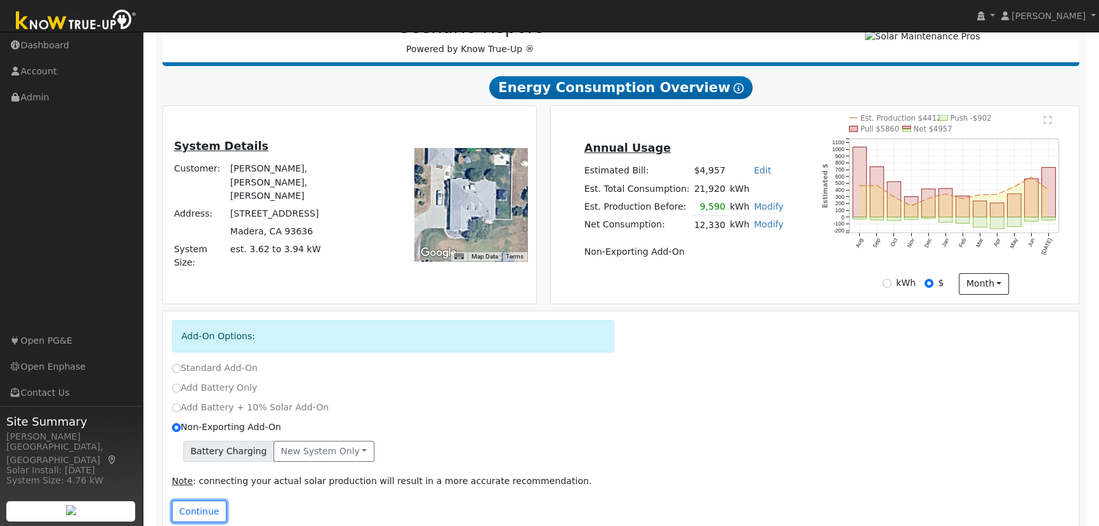
click at [191, 511] on button "Continue" at bounding box center [199, 511] width 55 height 22
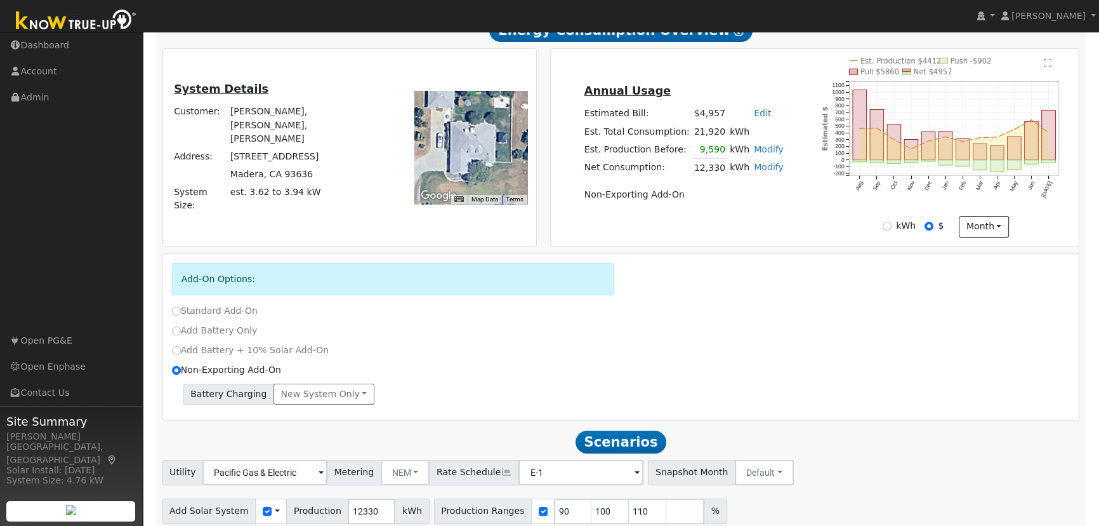
scroll to position [295, 0]
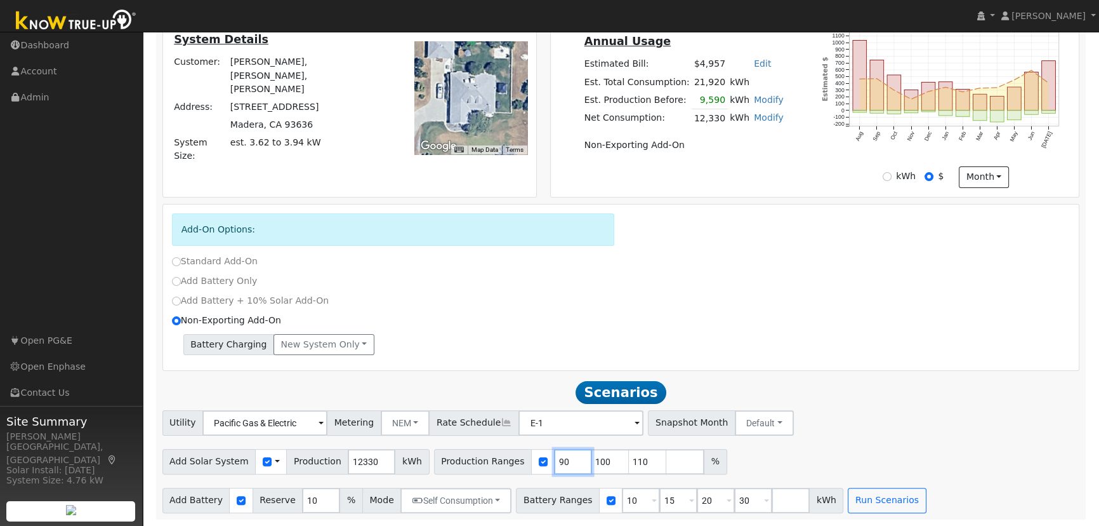
click at [554, 468] on input "90" at bounding box center [573, 461] width 38 height 25
click at [328, 422] on input "E-1" at bounding box center [264, 422] width 125 height 25
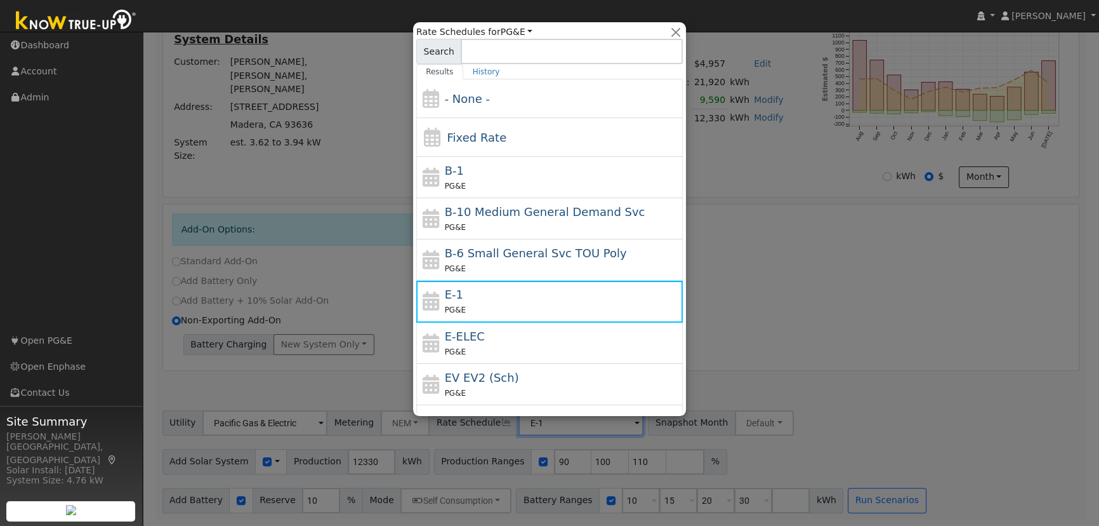
click at [812, 317] on div at bounding box center [549, 263] width 1099 height 526
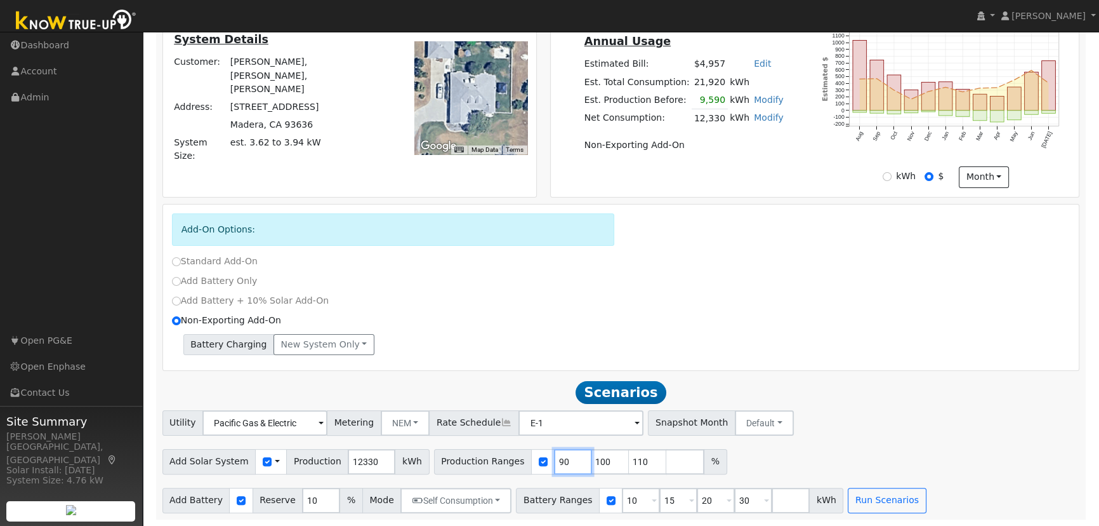
click at [554, 460] on input "90" at bounding box center [573, 461] width 38 height 25
type input "100"
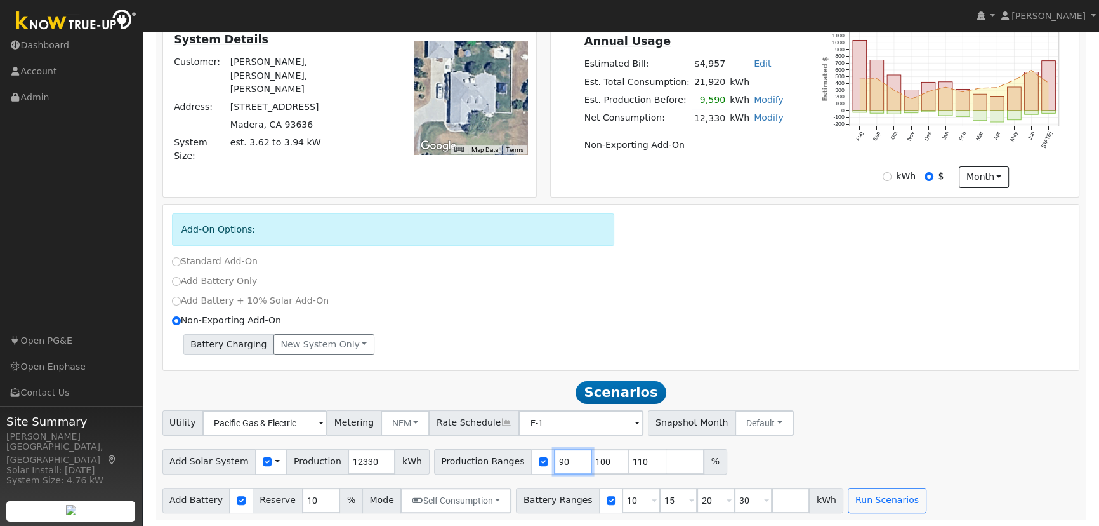
type input "110"
click at [554, 460] on input "100" at bounding box center [573, 461] width 38 height 25
type input "110"
click at [554, 460] on input "110" at bounding box center [573, 461] width 38 height 25
click at [554, 460] on input "number" at bounding box center [573, 461] width 38 height 25
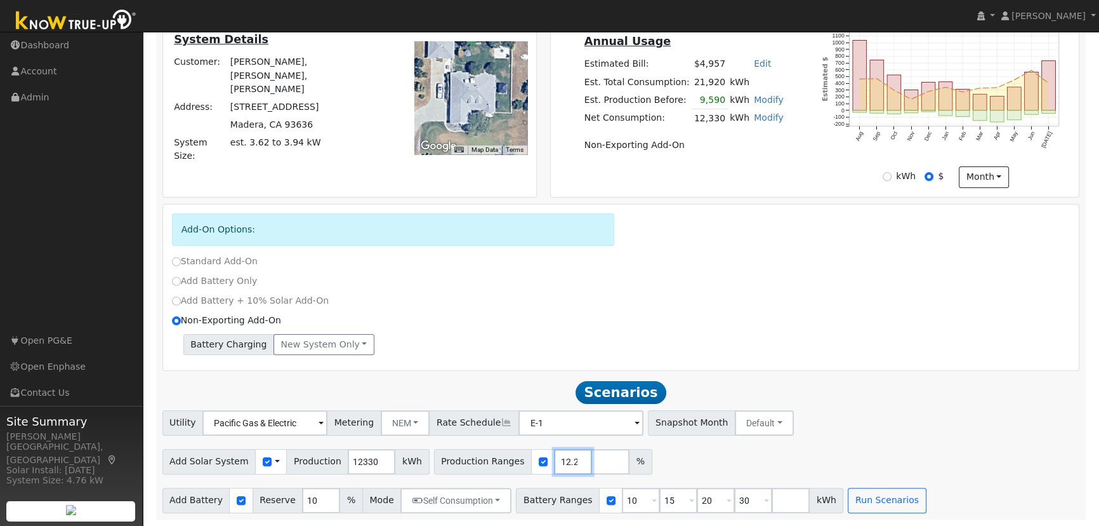
scroll to position [0, 8]
type input "112.24"
click at [893, 425] on div "Utility Pacific Gas & Electric Metering NEM NEM NBT Rate Schedule E-1 - None - …" at bounding box center [621, 421] width 922 height 30
click at [302, 501] on input "10" at bounding box center [321, 499] width 38 height 25
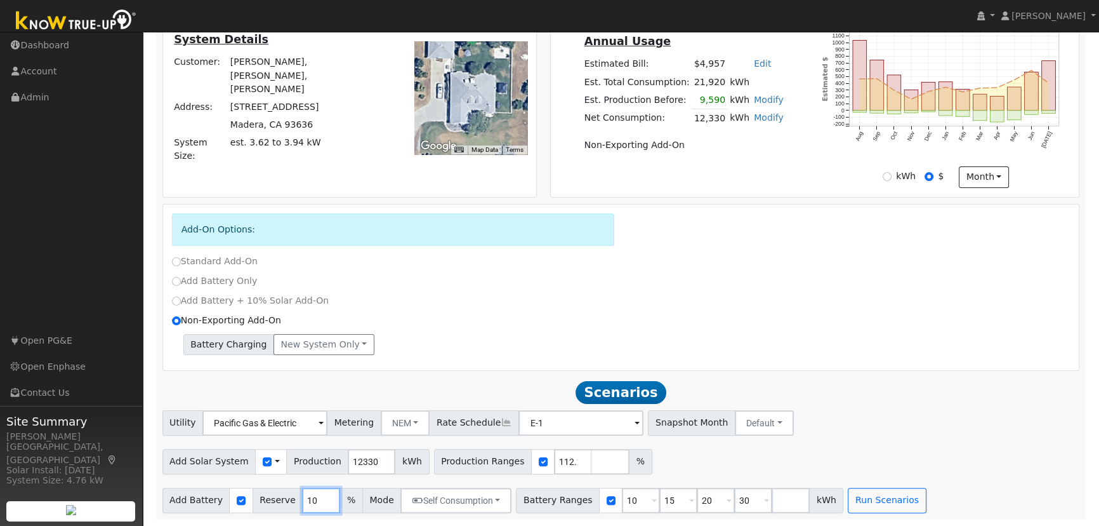
click at [302, 501] on input "10" at bounding box center [321, 499] width 38 height 25
type input "20"
click at [622, 499] on input "10" at bounding box center [641, 499] width 38 height 25
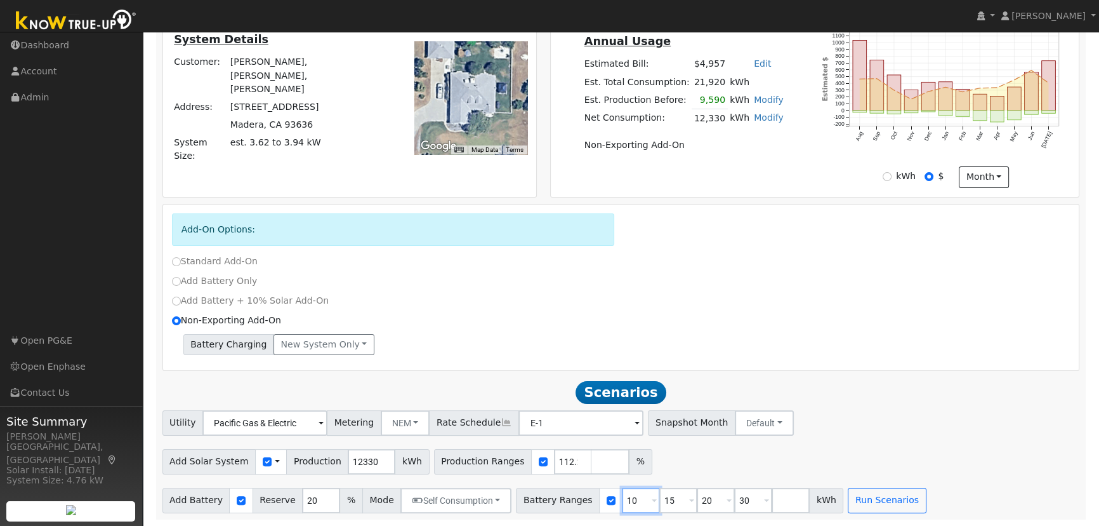
click at [622, 501] on input "10" at bounding box center [641, 499] width 38 height 25
type input "15"
type input "20"
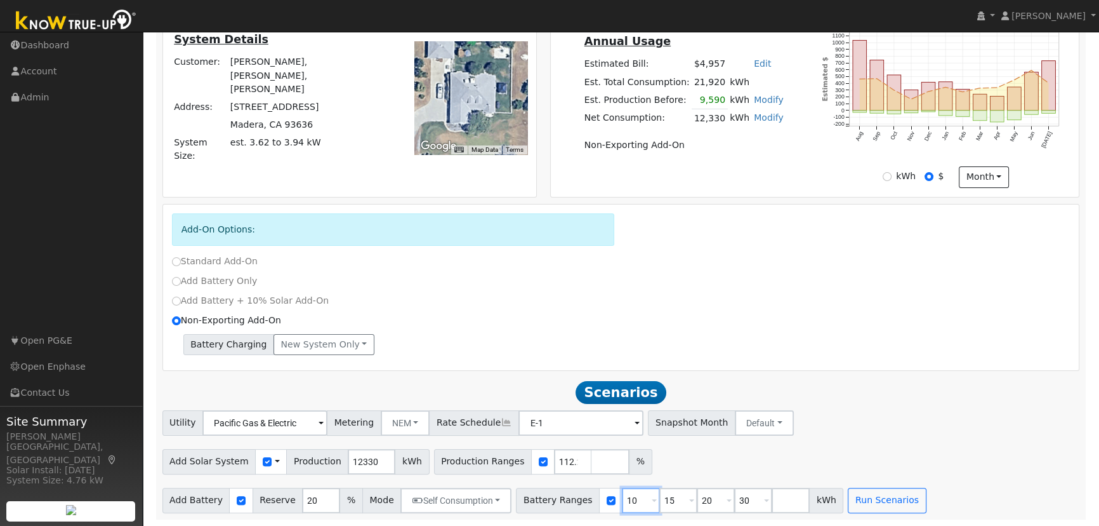
type input "30"
click at [622, 501] on input "15" at bounding box center [641, 499] width 38 height 25
type input "20"
type input "30"
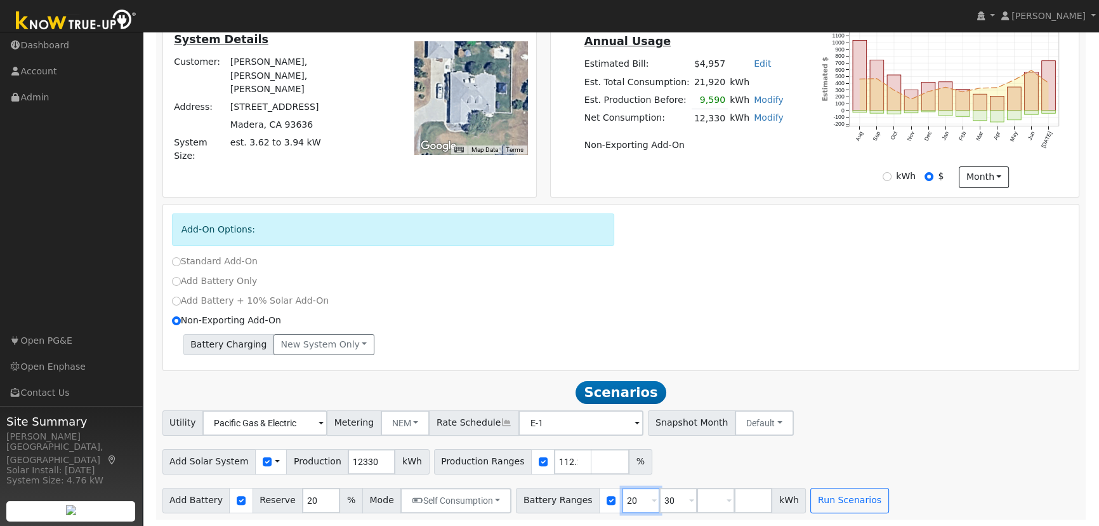
click at [622, 501] on input "20" at bounding box center [641, 499] width 38 height 25
type input "30"
click at [622, 501] on input "30" at bounding box center [641, 499] width 38 height 25
click at [622, 501] on input "number" at bounding box center [641, 499] width 38 height 25
type input "15"
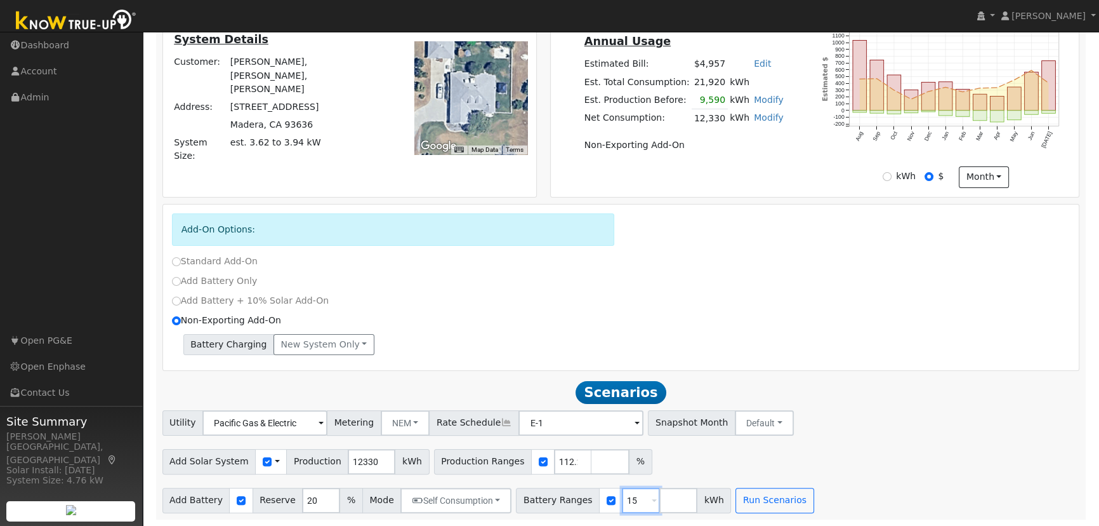
click at [622, 496] on input "15" at bounding box center [641, 499] width 38 height 25
type input "15"
click at [763, 500] on button "Run Scenarios" at bounding box center [775, 499] width 78 height 25
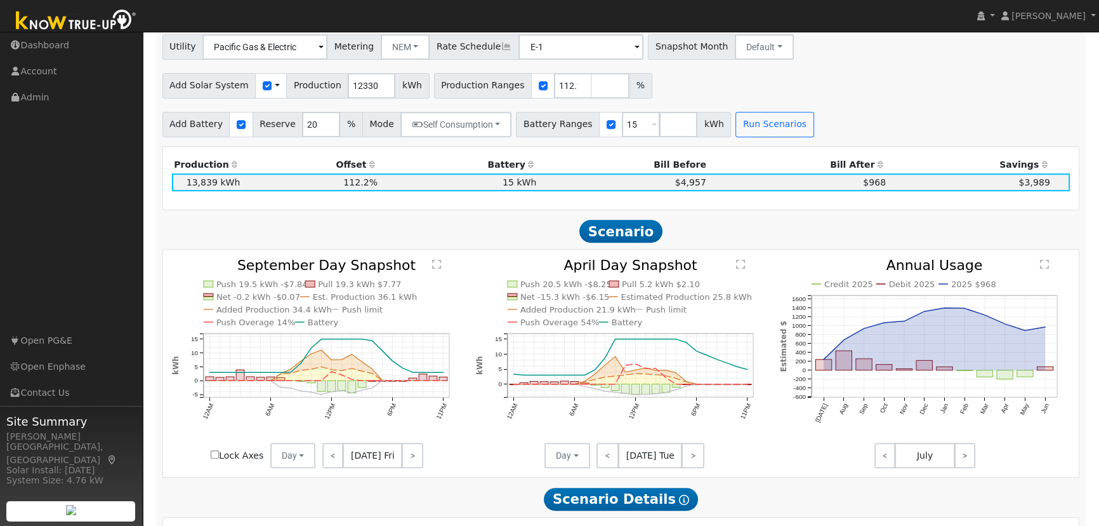
scroll to position [694, 0]
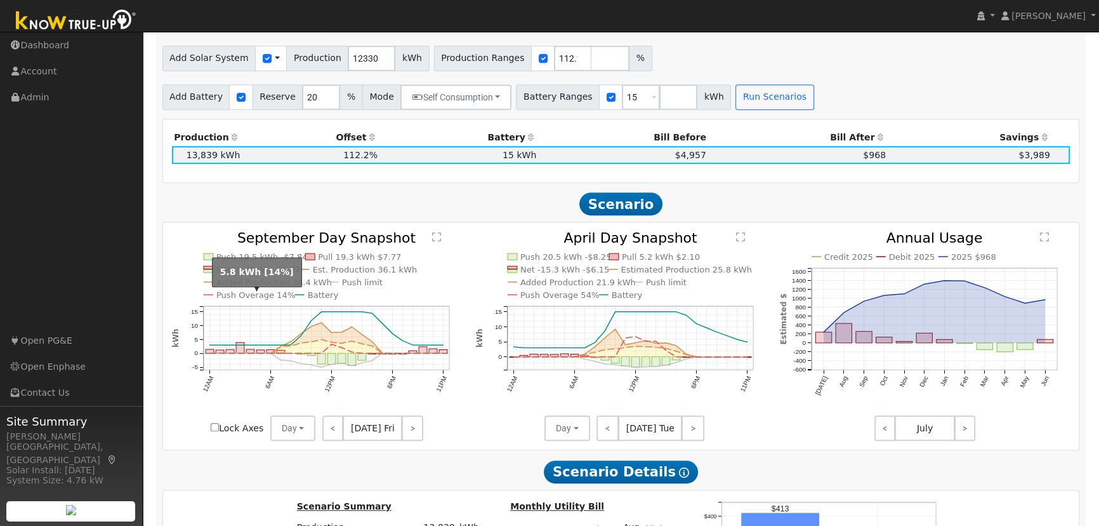
click at [256, 296] on text "Push Overage 14%" at bounding box center [255, 295] width 79 height 10
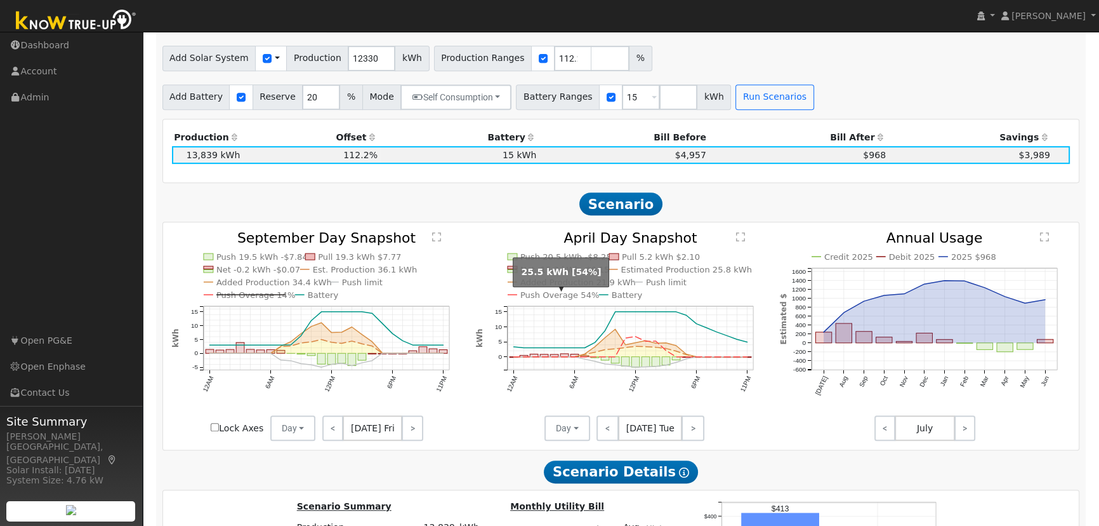
click at [557, 298] on text "Push Overage 54%" at bounding box center [559, 295] width 79 height 10
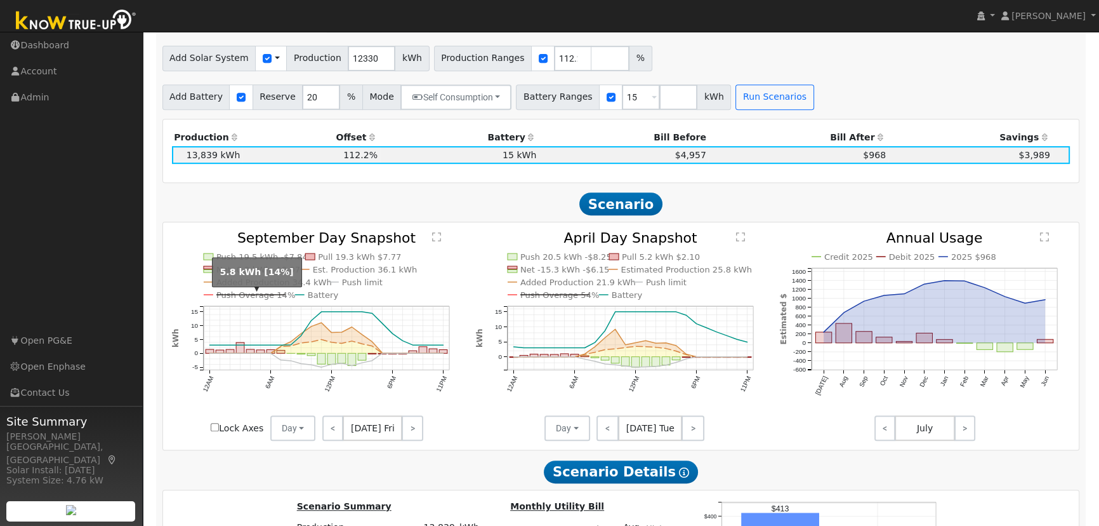
click at [241, 300] on text "Push Overage 14%" at bounding box center [255, 295] width 79 height 10
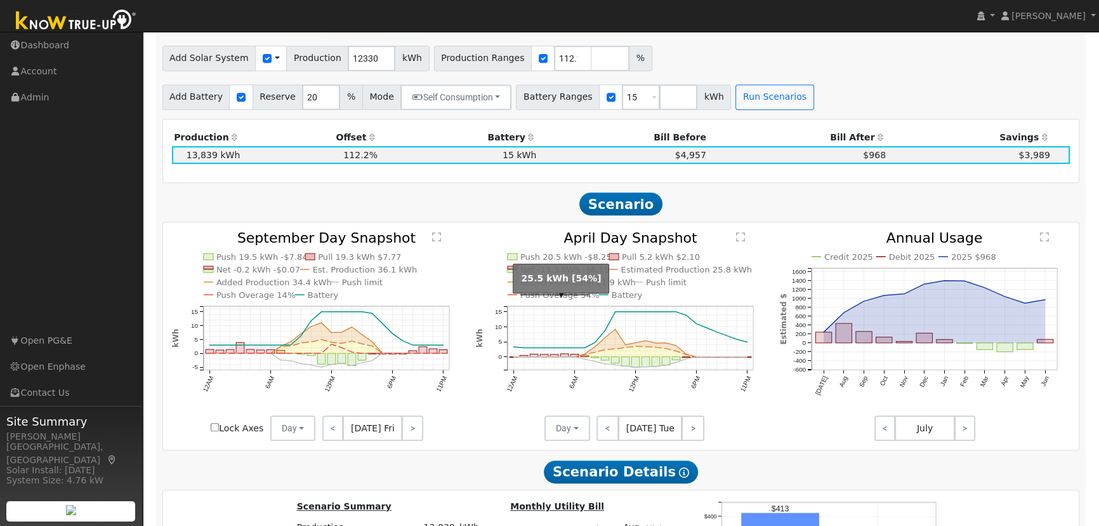
click at [553, 295] on line at bounding box center [554, 295] width 69 height 0
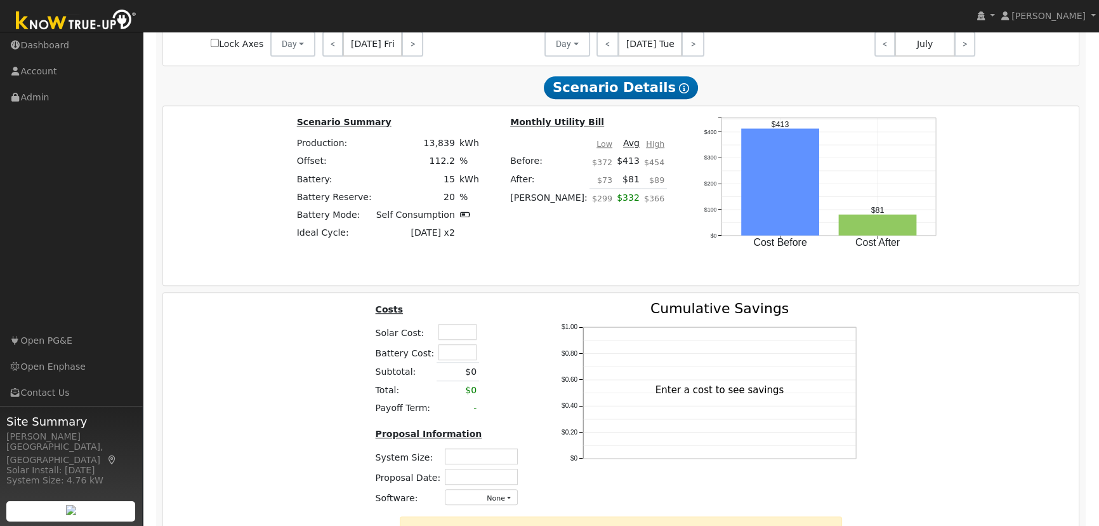
scroll to position [1098, 0]
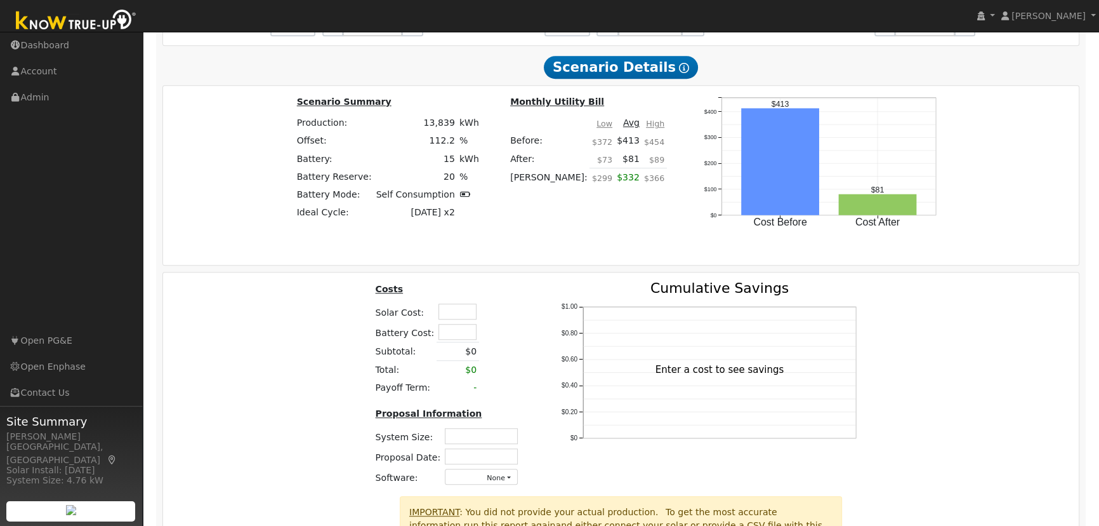
click at [443, 315] on input "text" at bounding box center [458, 311] width 38 height 16
type input "$56,500"
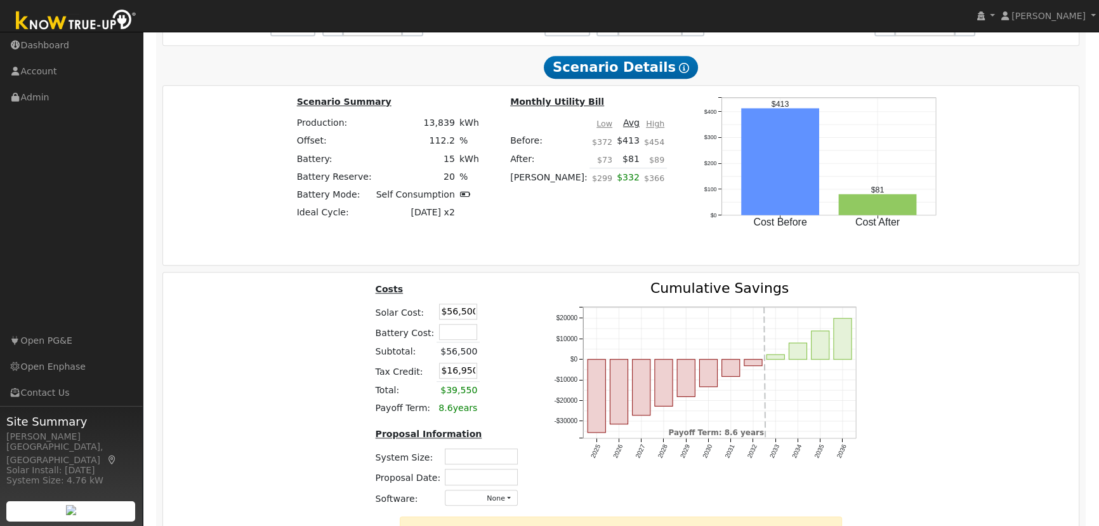
click at [491, 321] on td at bounding box center [491, 311] width 22 height 20
click at [460, 458] on input "text" at bounding box center [481, 456] width 73 height 16
type input "9.46"
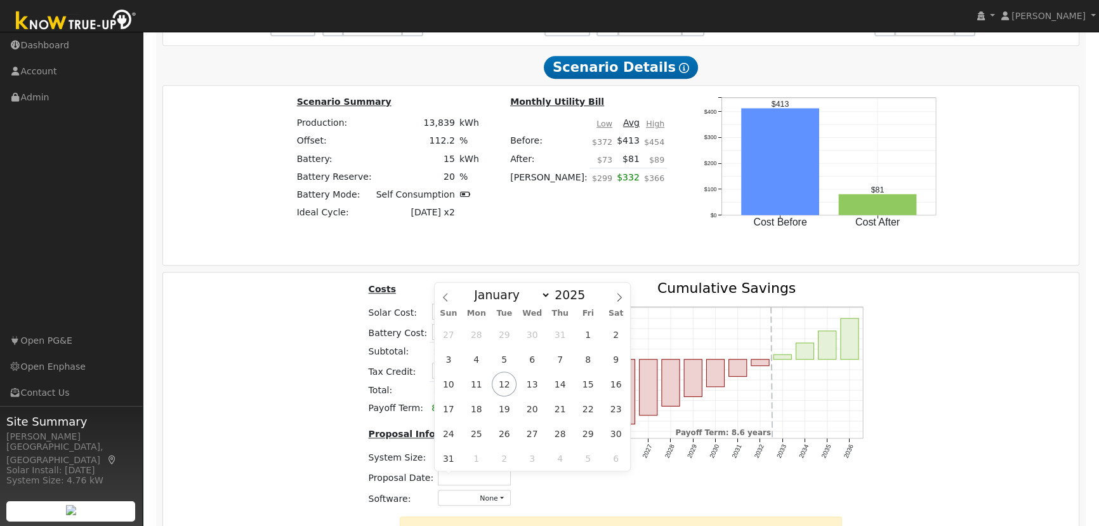
click at [472, 479] on input "text" at bounding box center [474, 476] width 73 height 16
click at [498, 383] on span "12" at bounding box center [504, 383] width 25 height 25
type input "[DATE]"
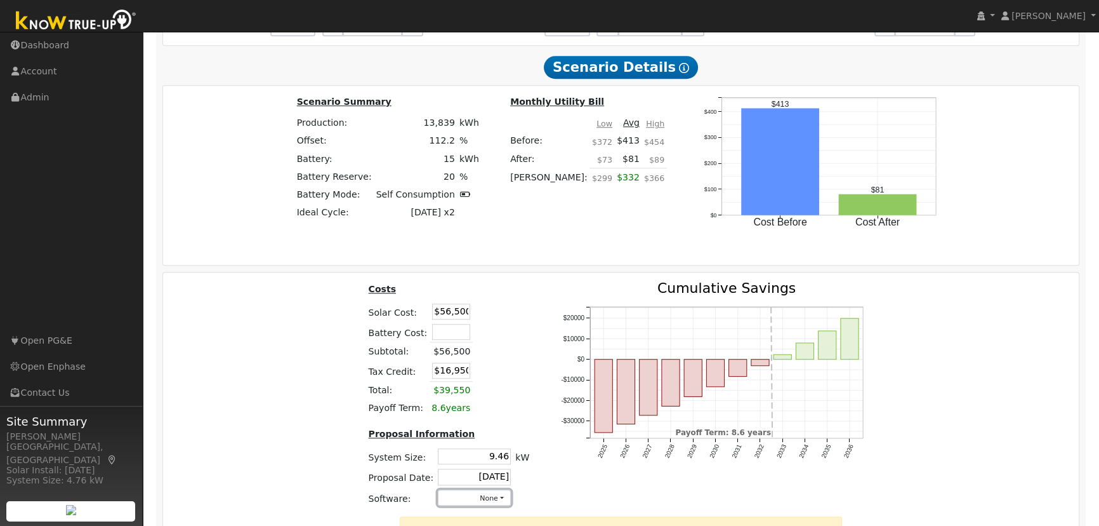
click at [487, 500] on button "None" at bounding box center [474, 497] width 73 height 16
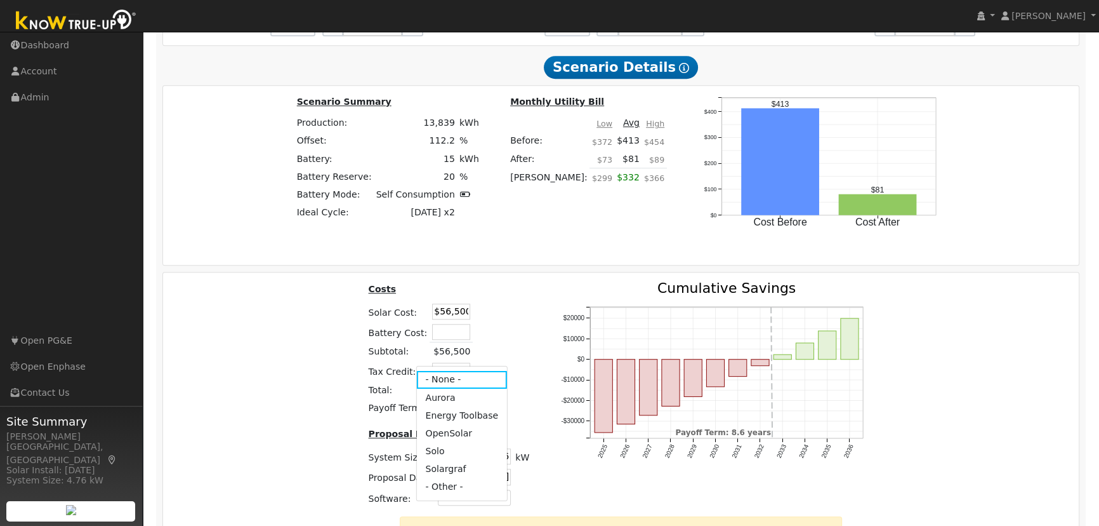
click at [453, 388] on link "Aurora" at bounding box center [461, 397] width 91 height 18
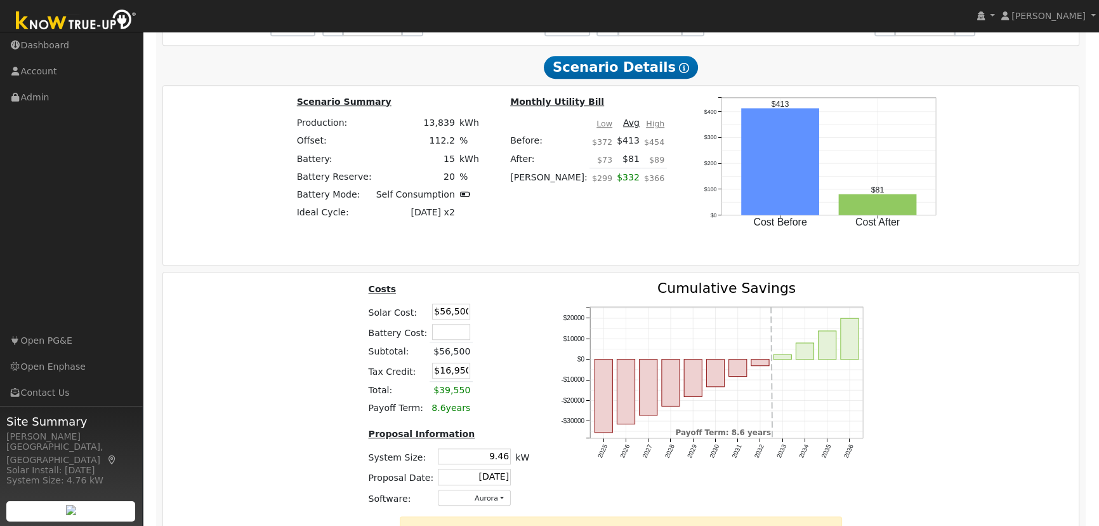
click at [939, 399] on div "Costs Solar Cost: $56,500 Battery Cost: Subtotal: $56,500 Tax Credit: $16,950 T…" at bounding box center [621, 398] width 925 height 235
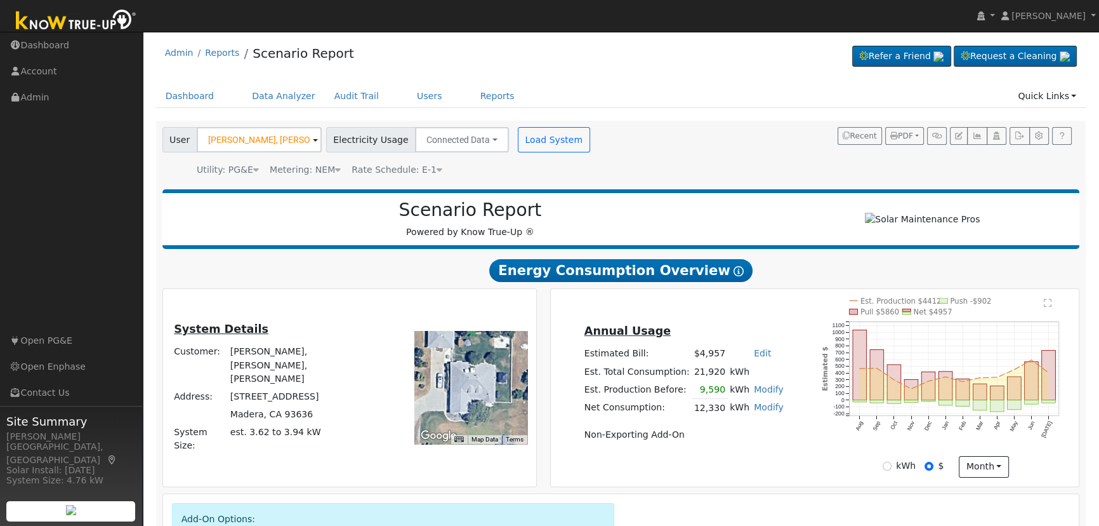
scroll to position [0, 0]
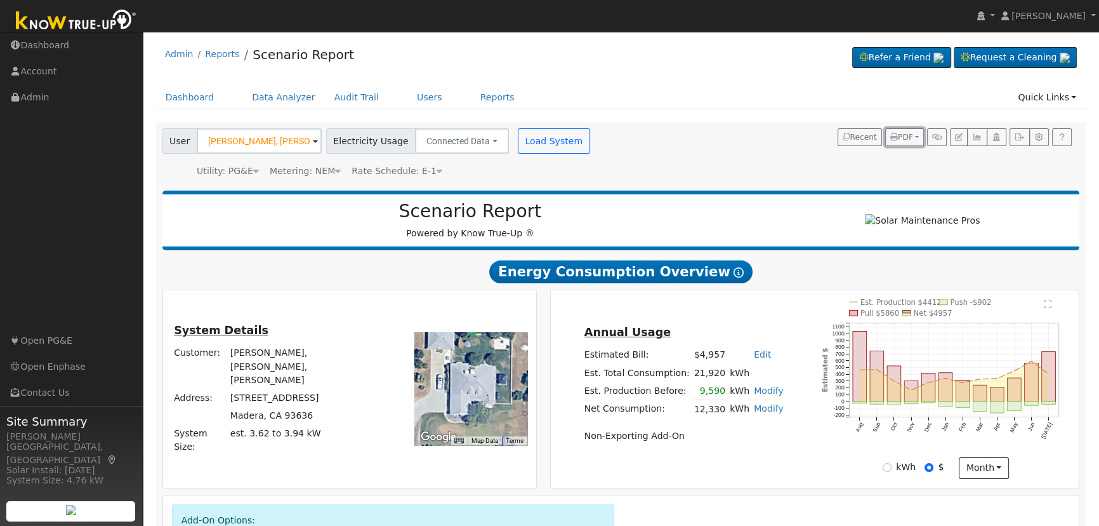
click at [903, 133] on span "PDF" at bounding box center [902, 137] width 23 height 9
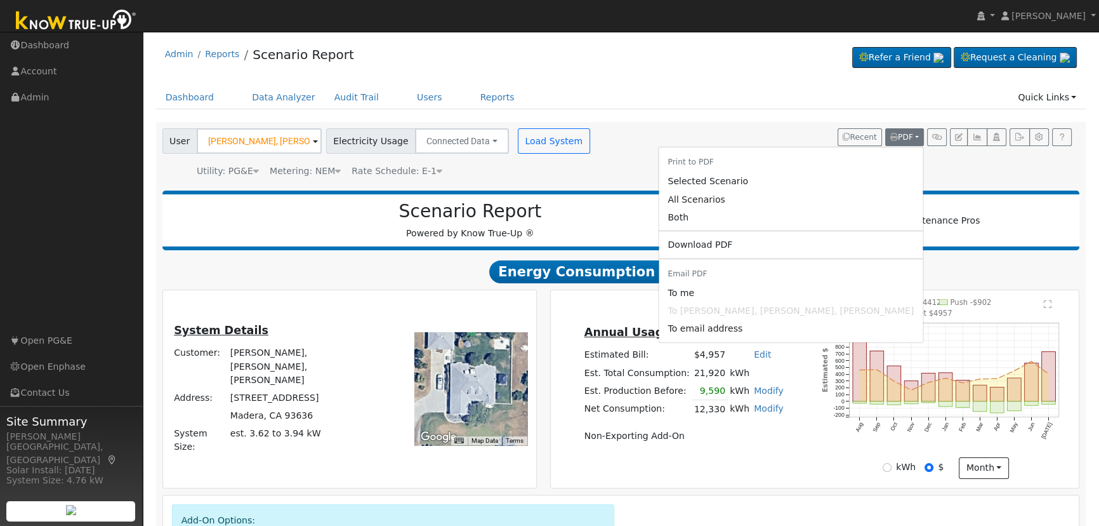
click at [812, 220] on link "Both" at bounding box center [791, 217] width 264 height 18
